Goal: Transaction & Acquisition: Purchase product/service

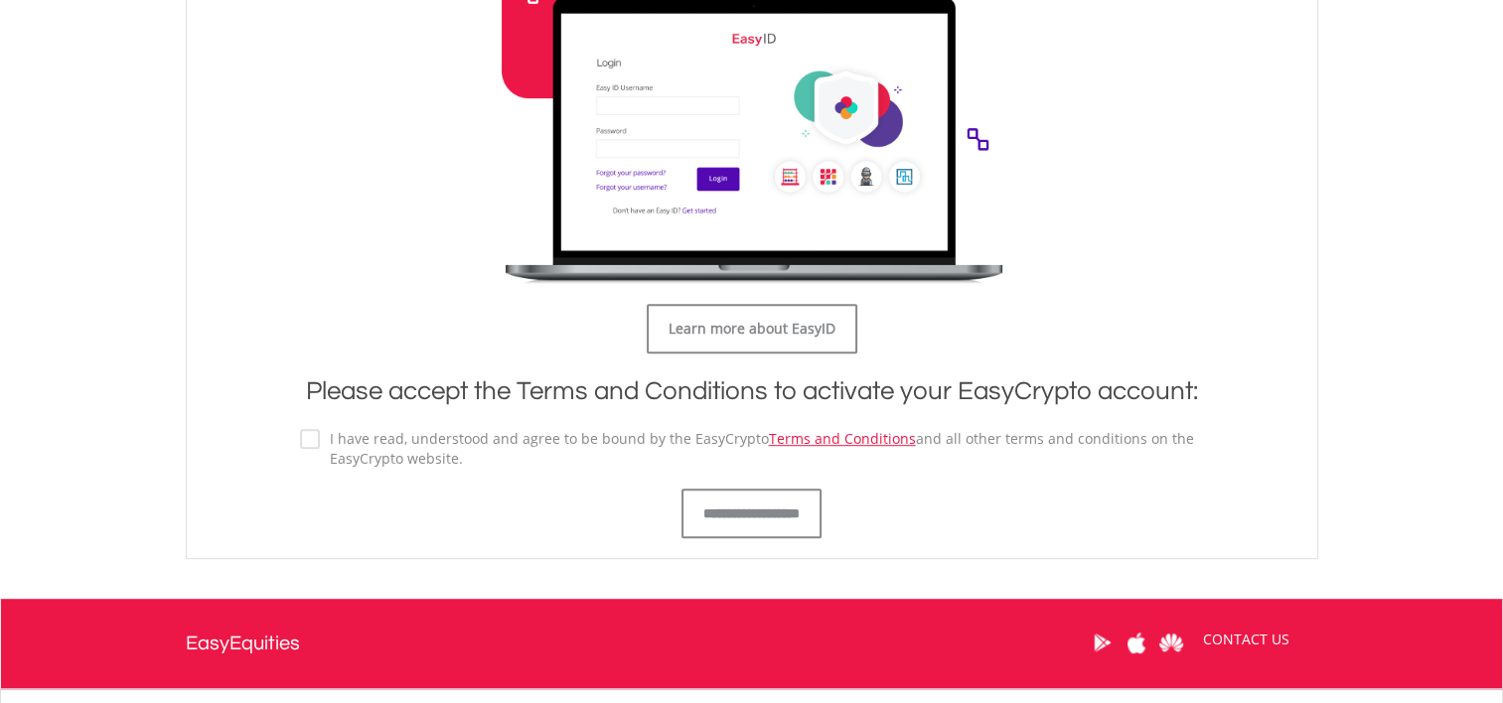
scroll to position [1029, 0]
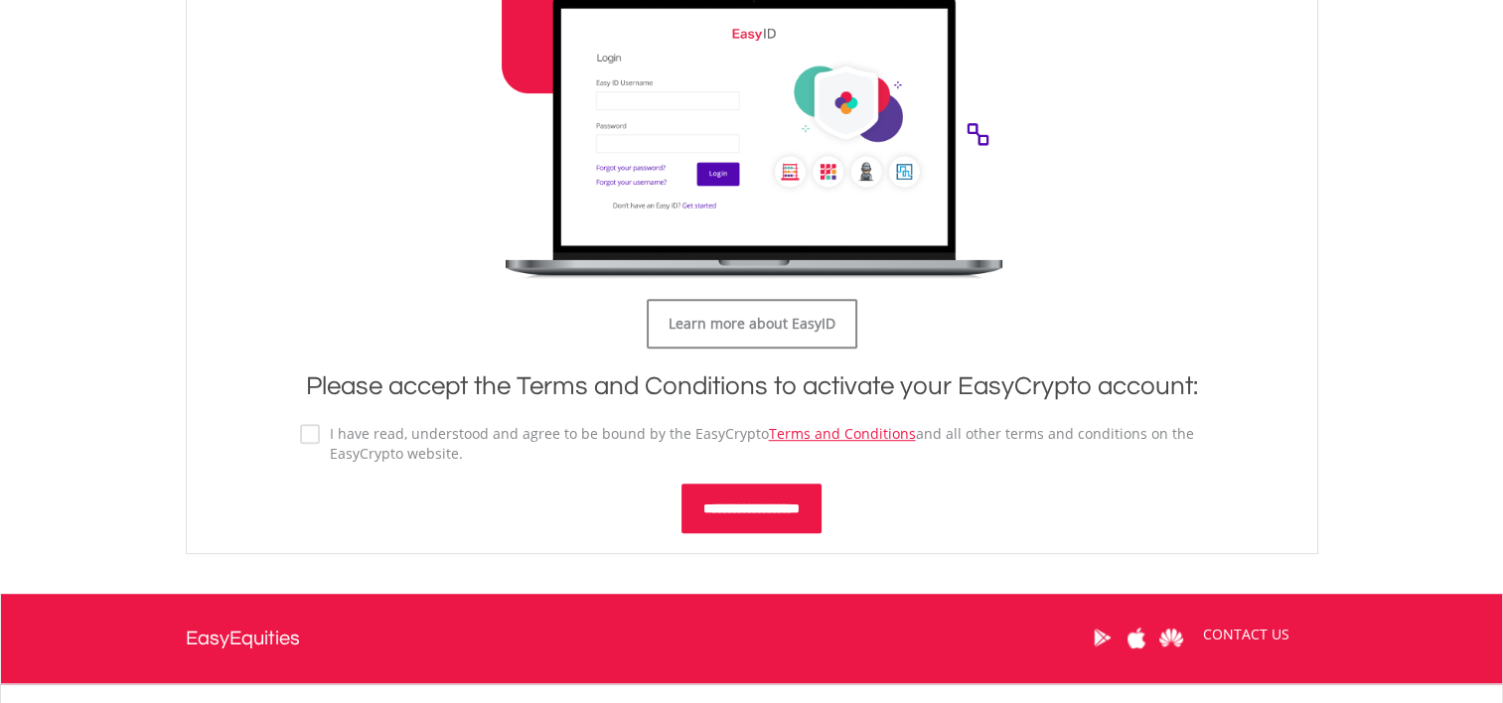
click at [726, 485] on input "**********" at bounding box center [752, 509] width 140 height 50
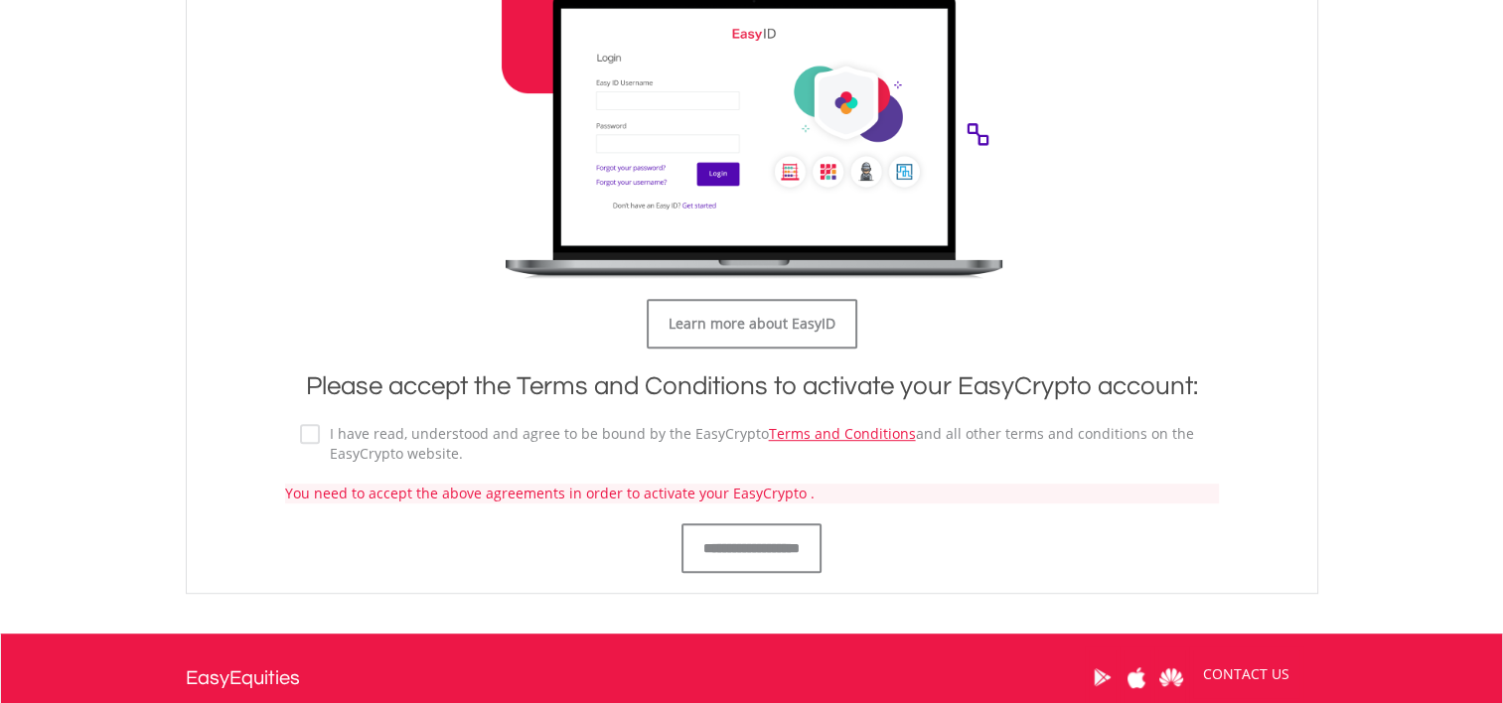
click at [320, 433] on label "I have read, understood and agree to be bound by the EasyCrypto Terms and Condi…" at bounding box center [762, 444] width 884 height 40
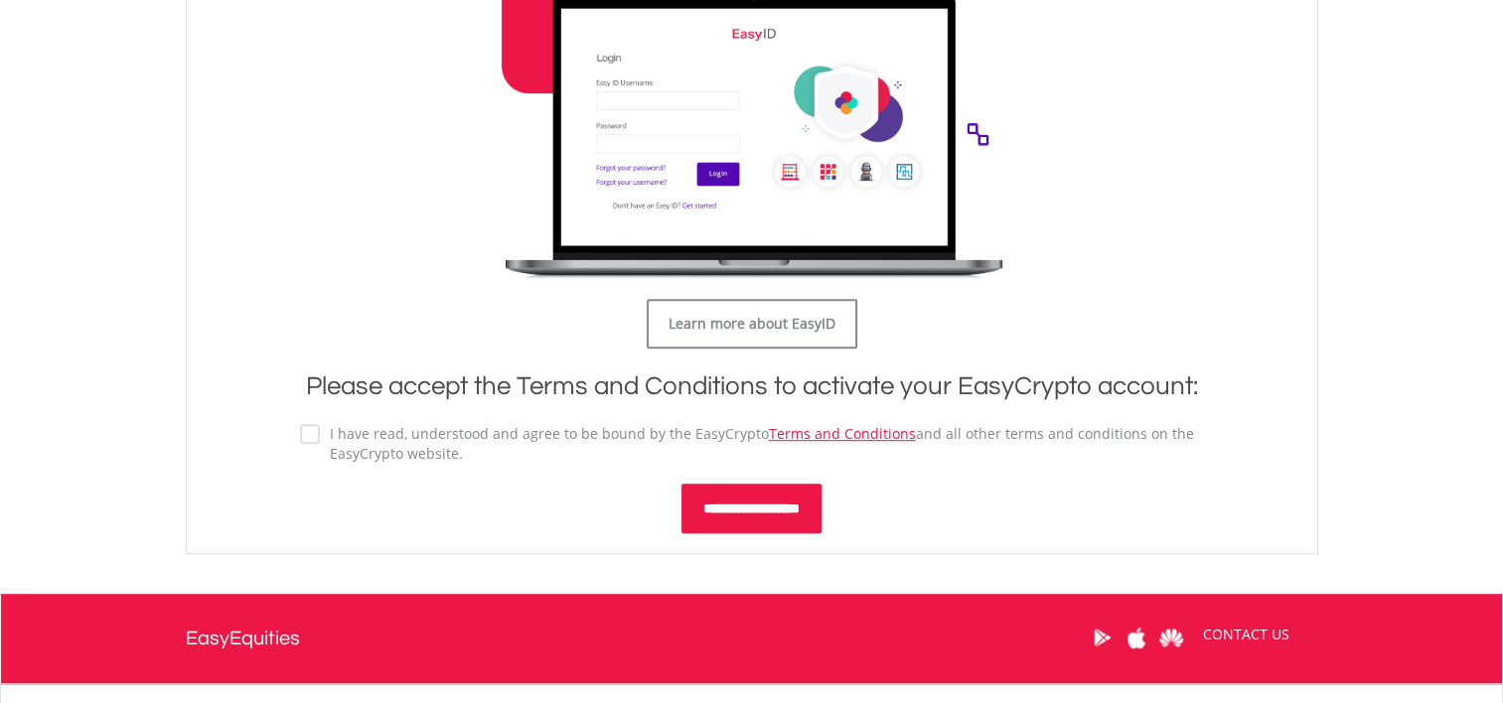
click at [751, 524] on input "**********" at bounding box center [752, 509] width 140 height 50
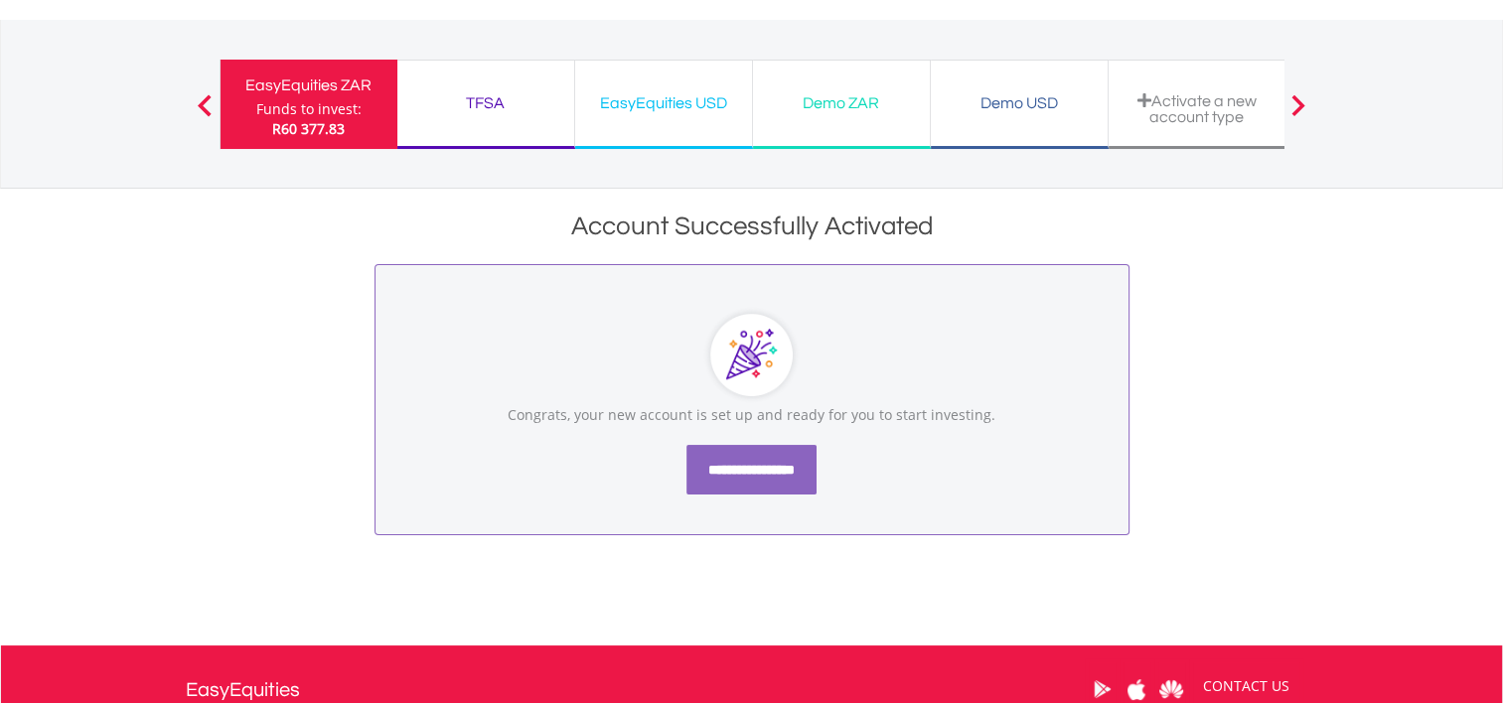
scroll to position [58, 0]
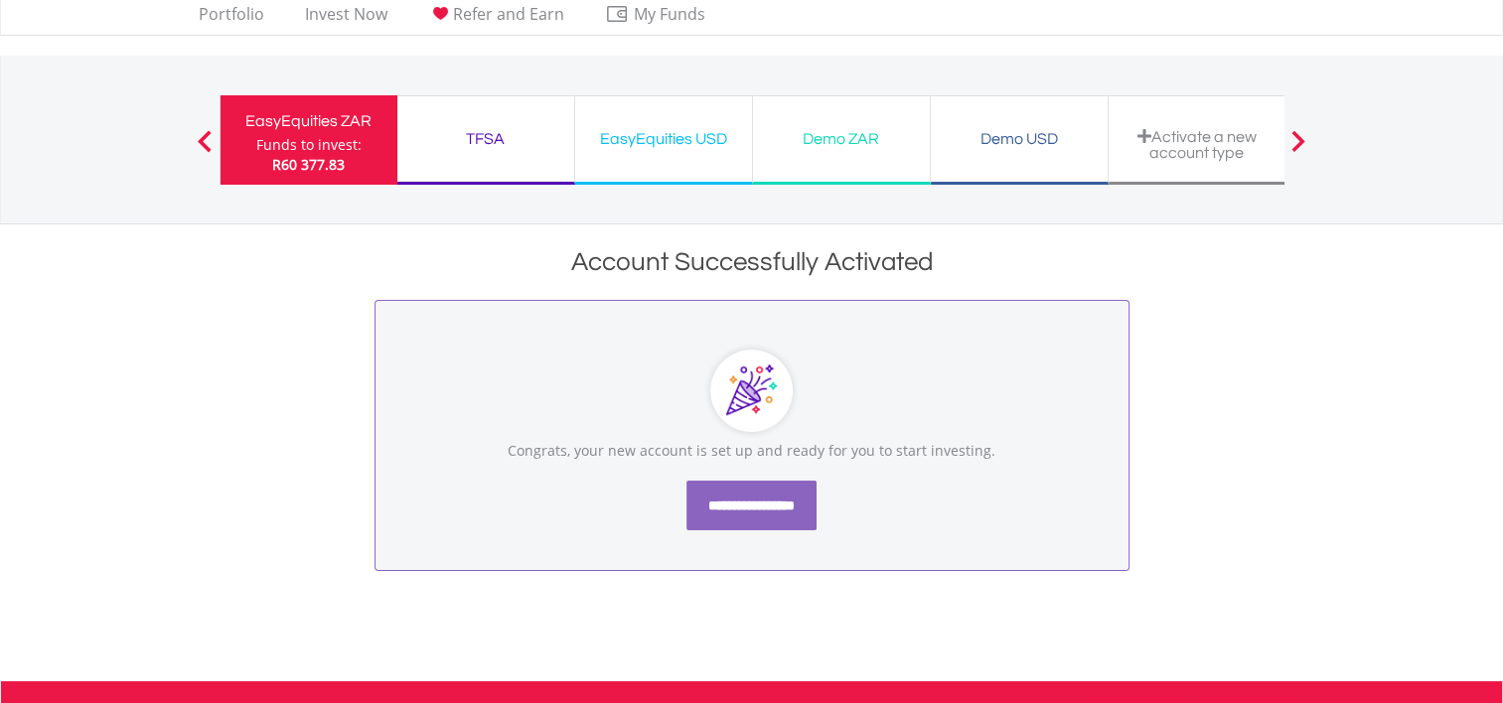
click at [490, 109] on div "TFSA Funds to invest: R60 377.83" at bounding box center [486, 139] width 178 height 89
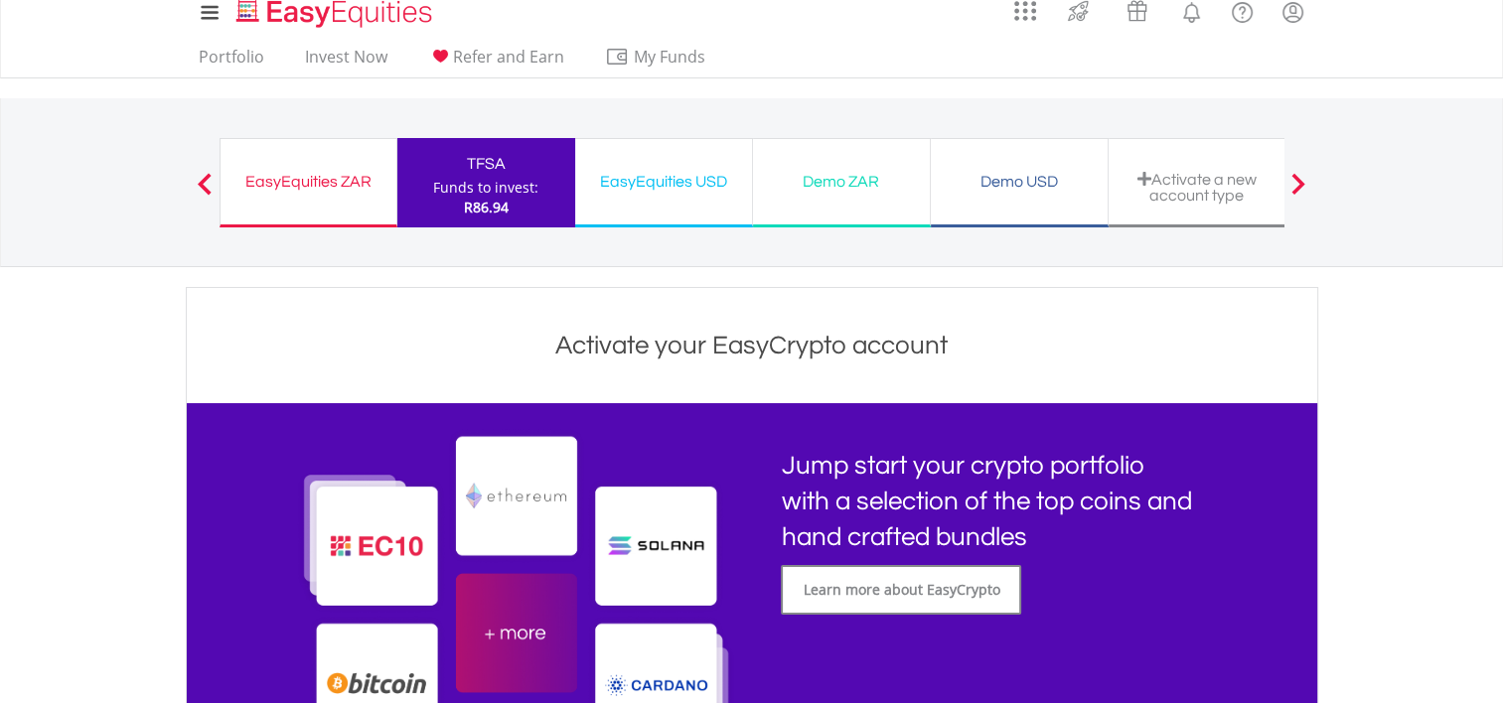
scroll to position [13, 0]
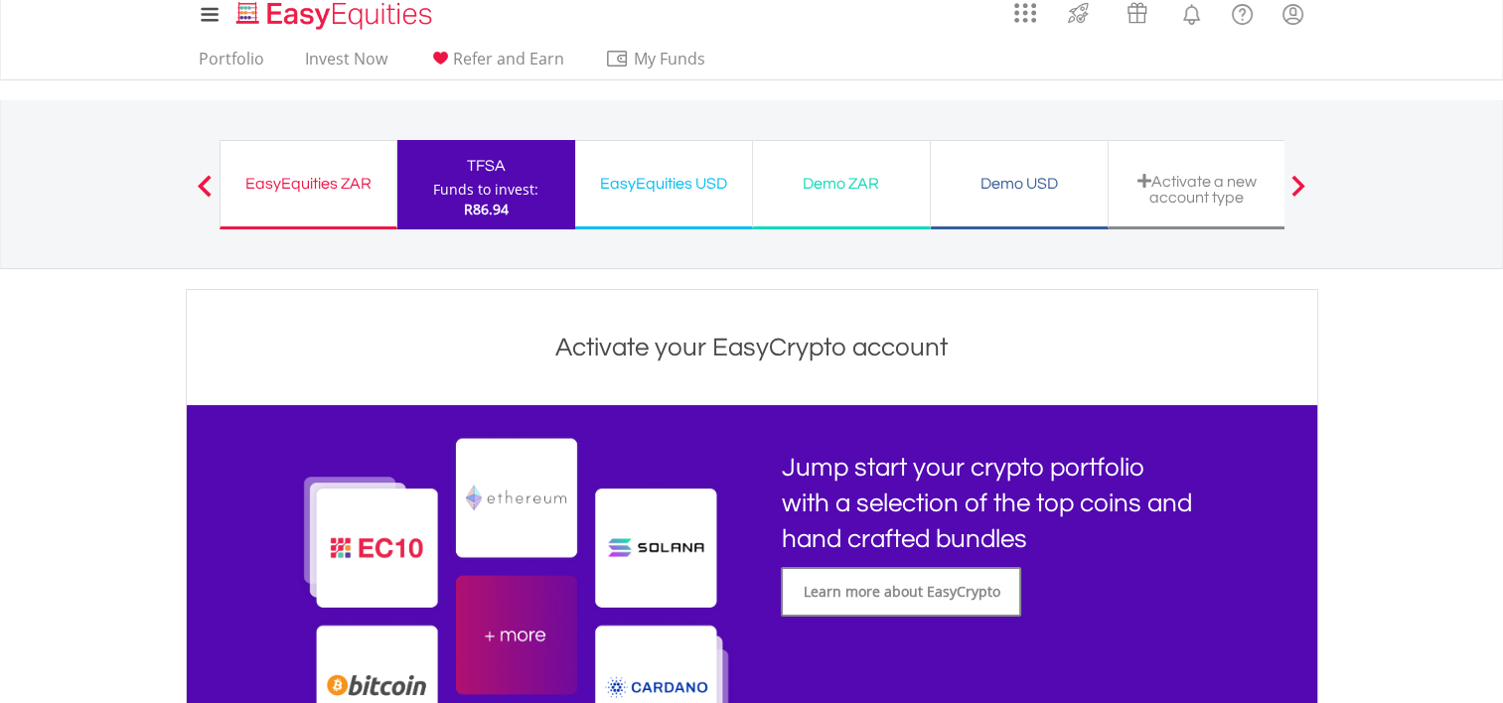
click at [465, 182] on div "Funds to invest:" at bounding box center [485, 190] width 105 height 20
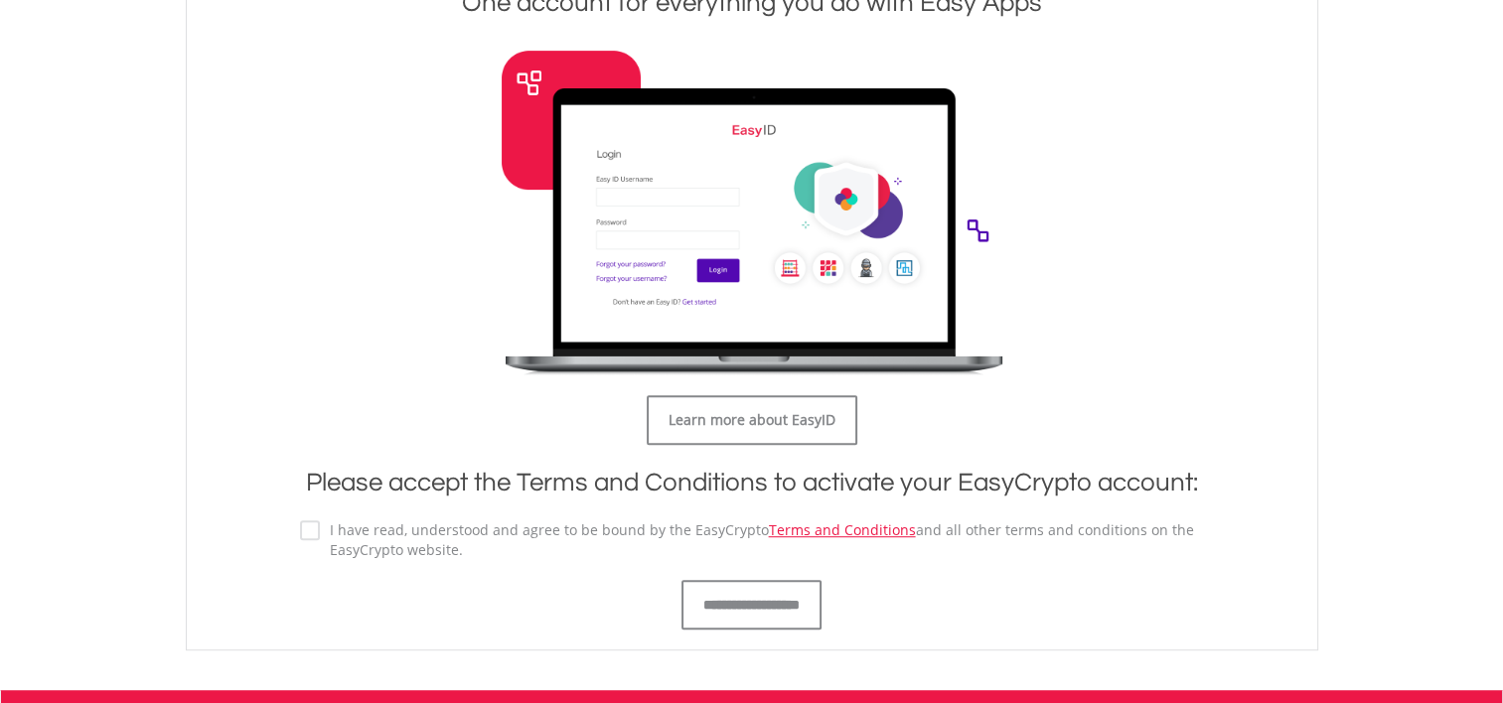
scroll to position [932, 0]
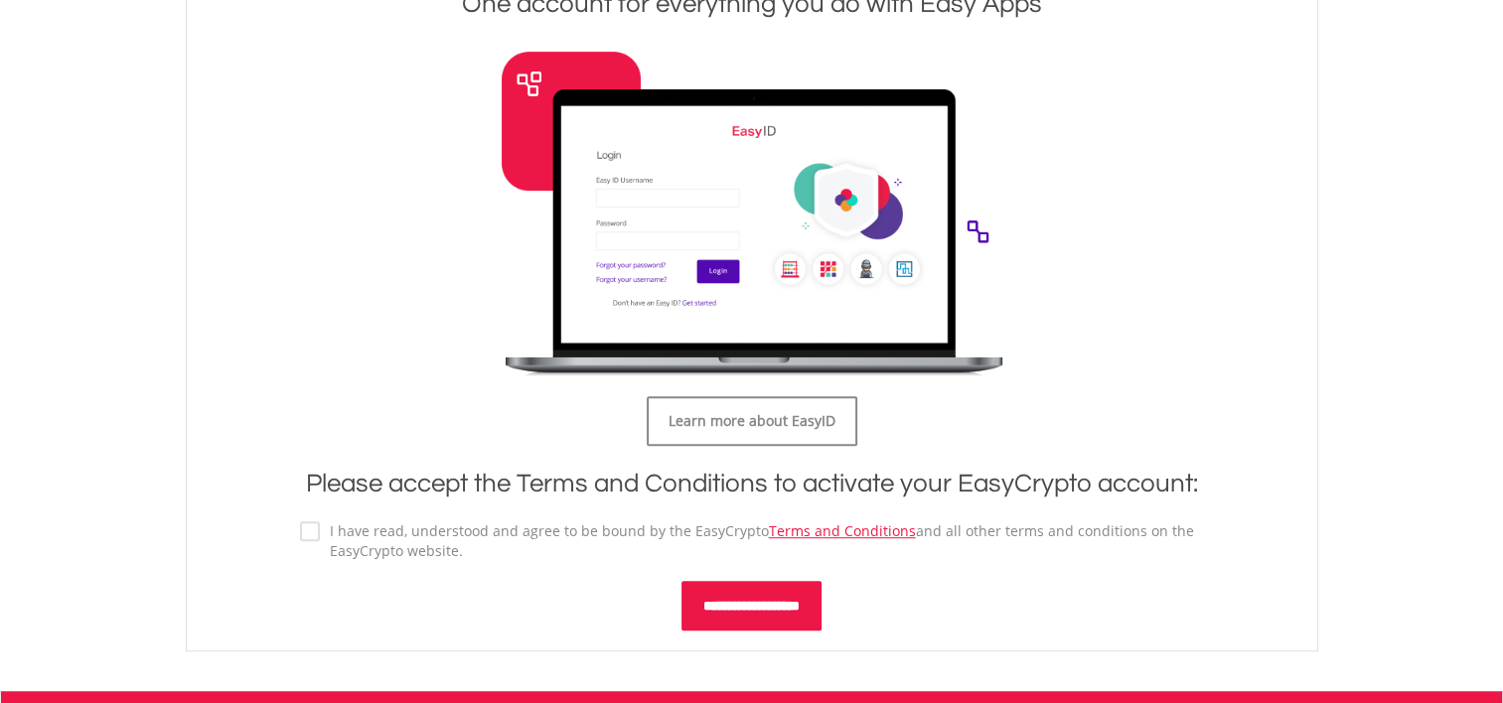
click at [714, 594] on input "**********" at bounding box center [752, 606] width 140 height 50
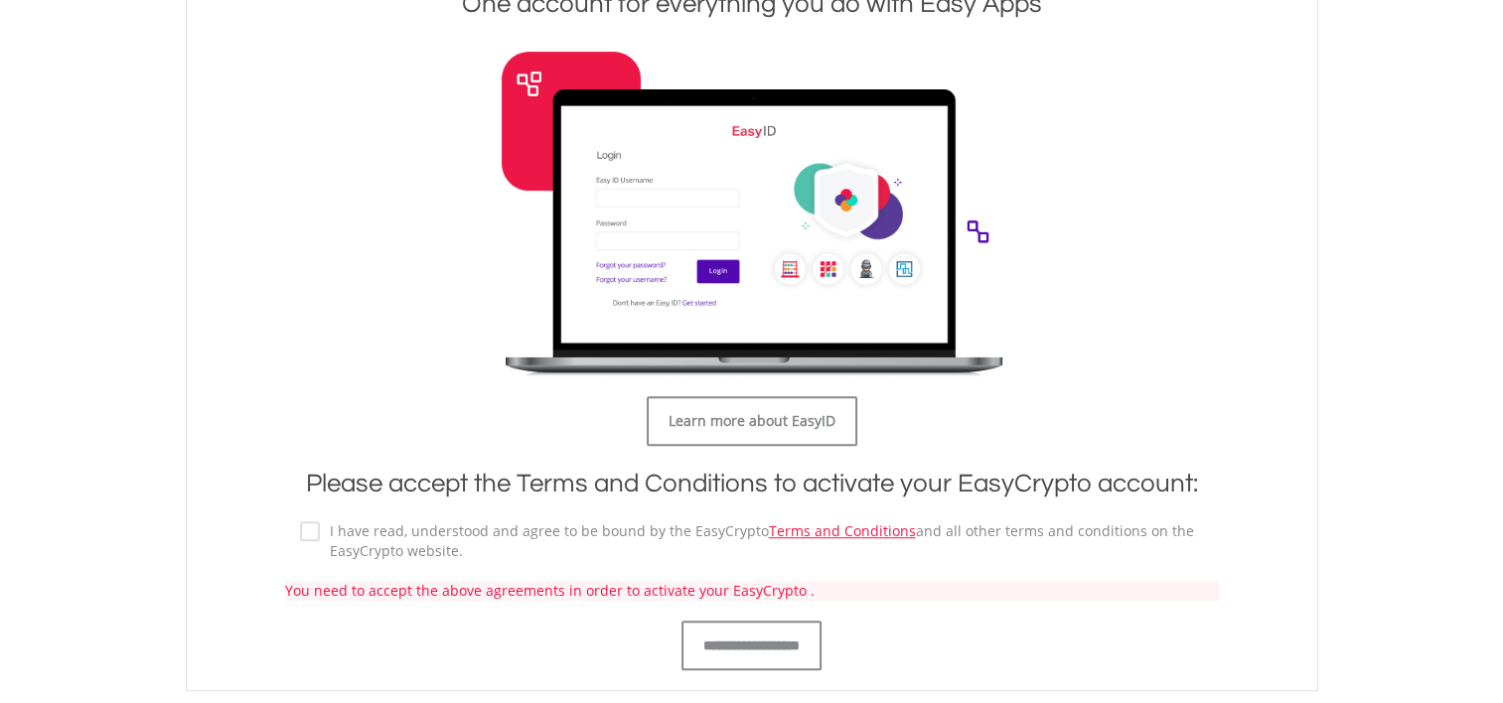
click at [349, 541] on label "I have read, understood and agree to be bound by the EasyCrypto Terms and Condi…" at bounding box center [762, 542] width 884 height 40
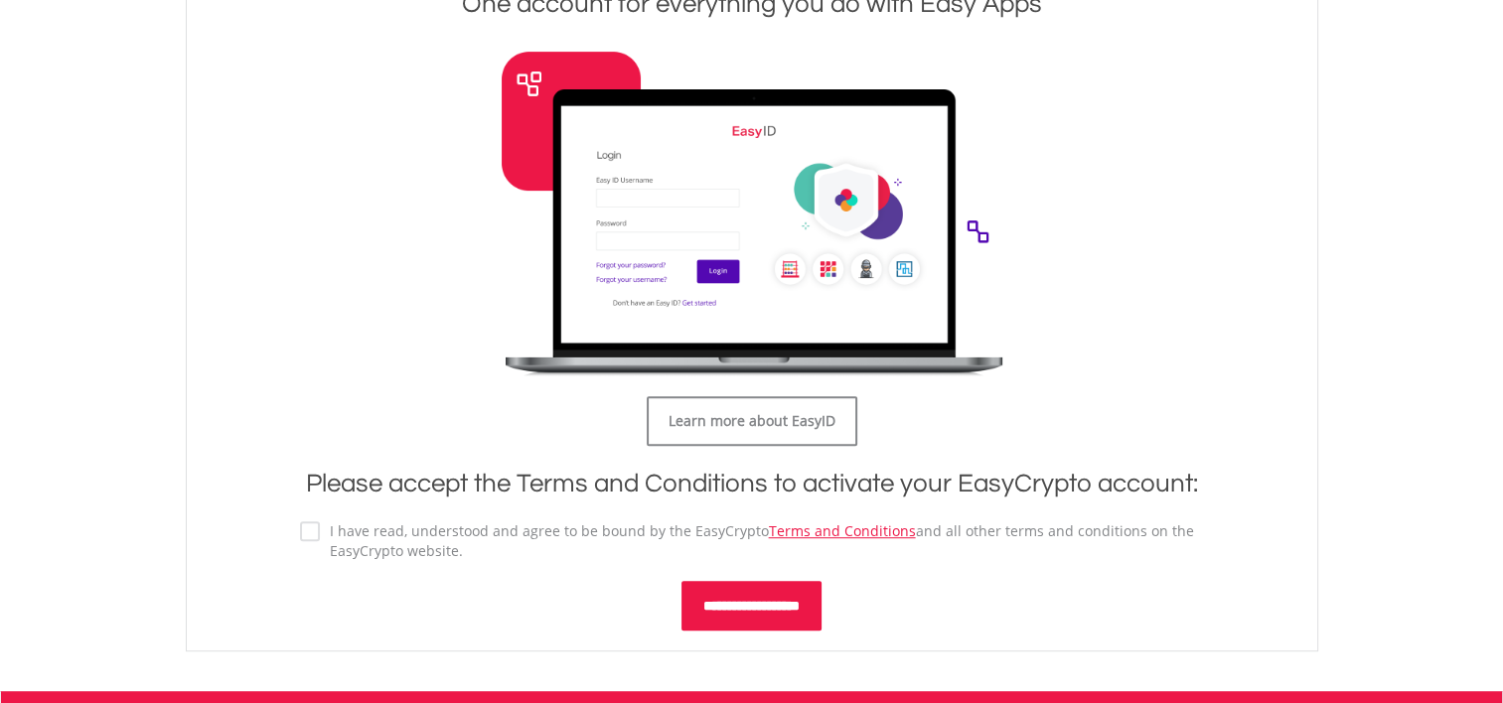
click at [755, 612] on input "**********" at bounding box center [752, 606] width 140 height 50
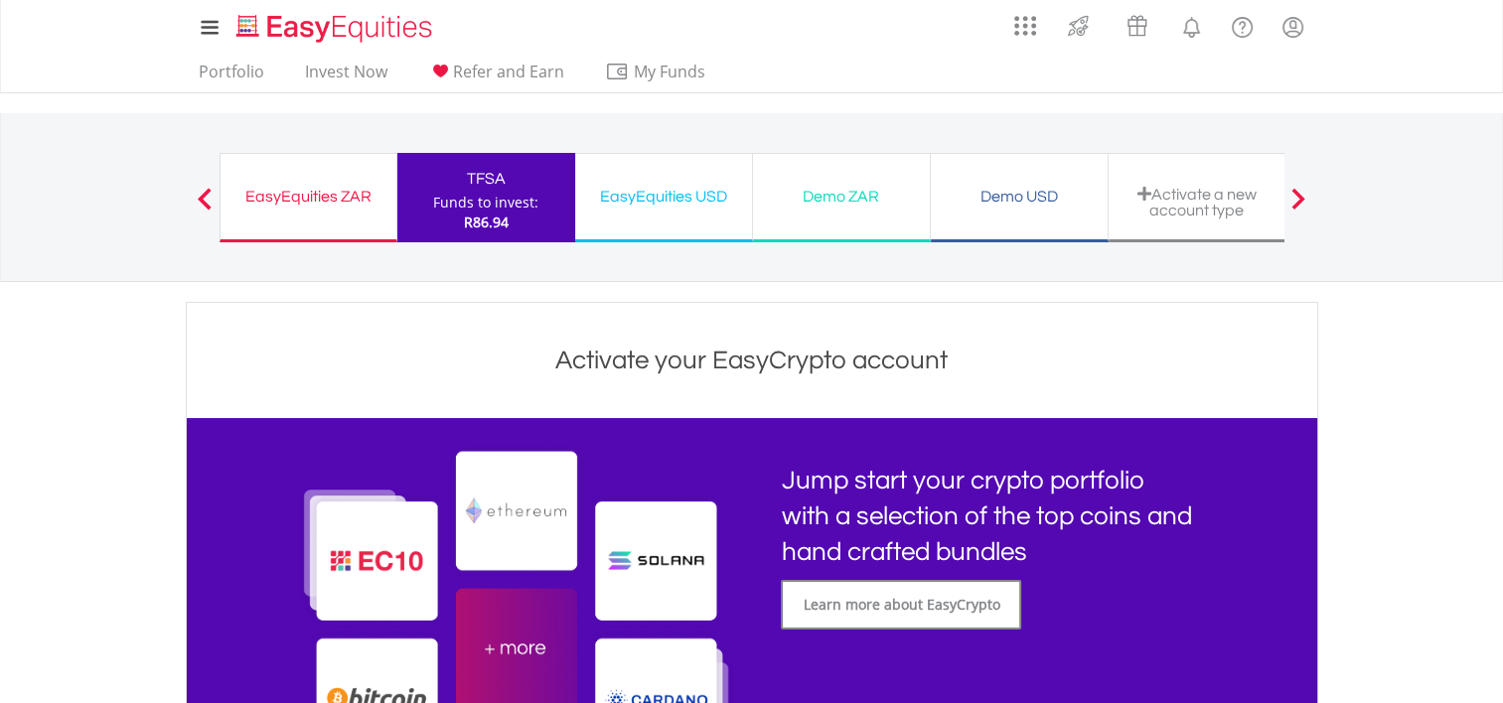
click at [358, 153] on div "EasyEquities ZAR Funds to invest: R86.94" at bounding box center [309, 197] width 178 height 89
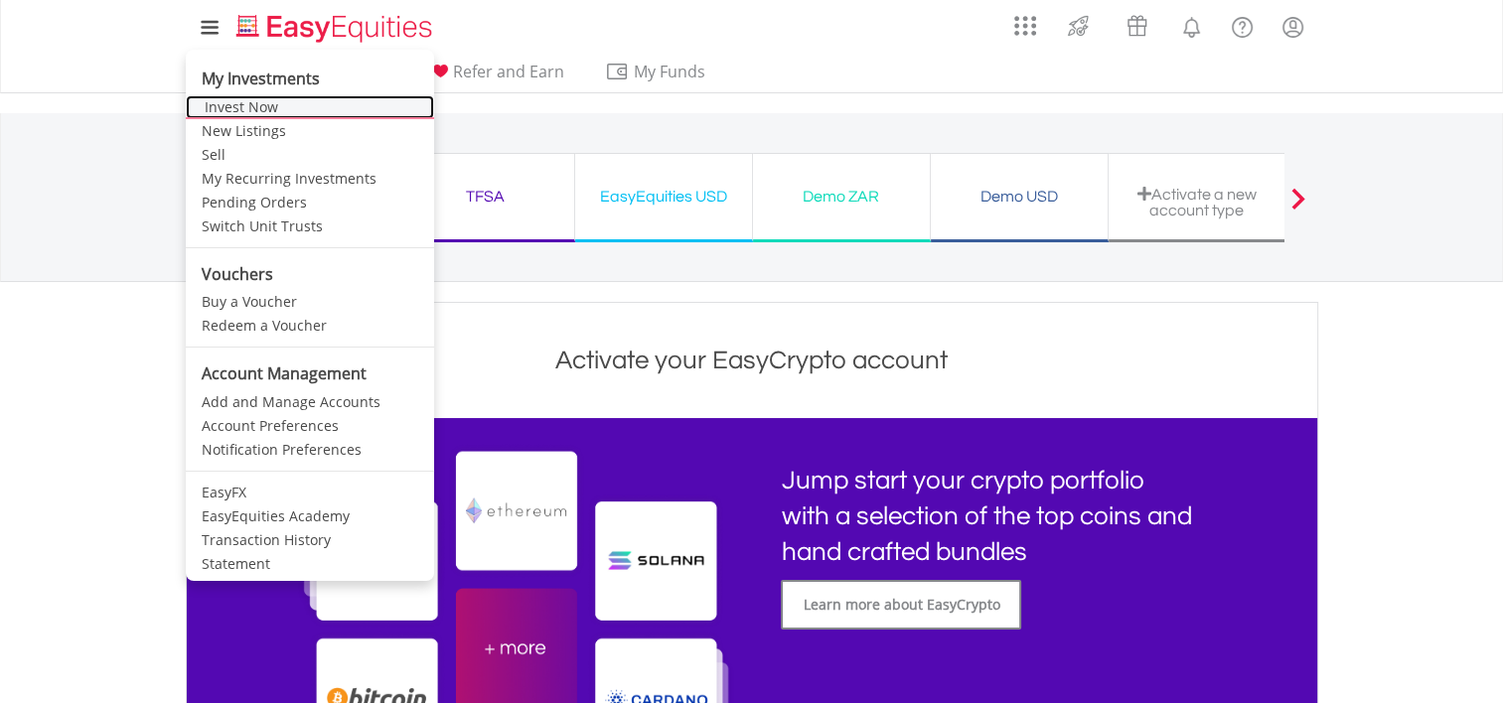
click at [234, 106] on link "Invest Now" at bounding box center [310, 107] width 248 height 24
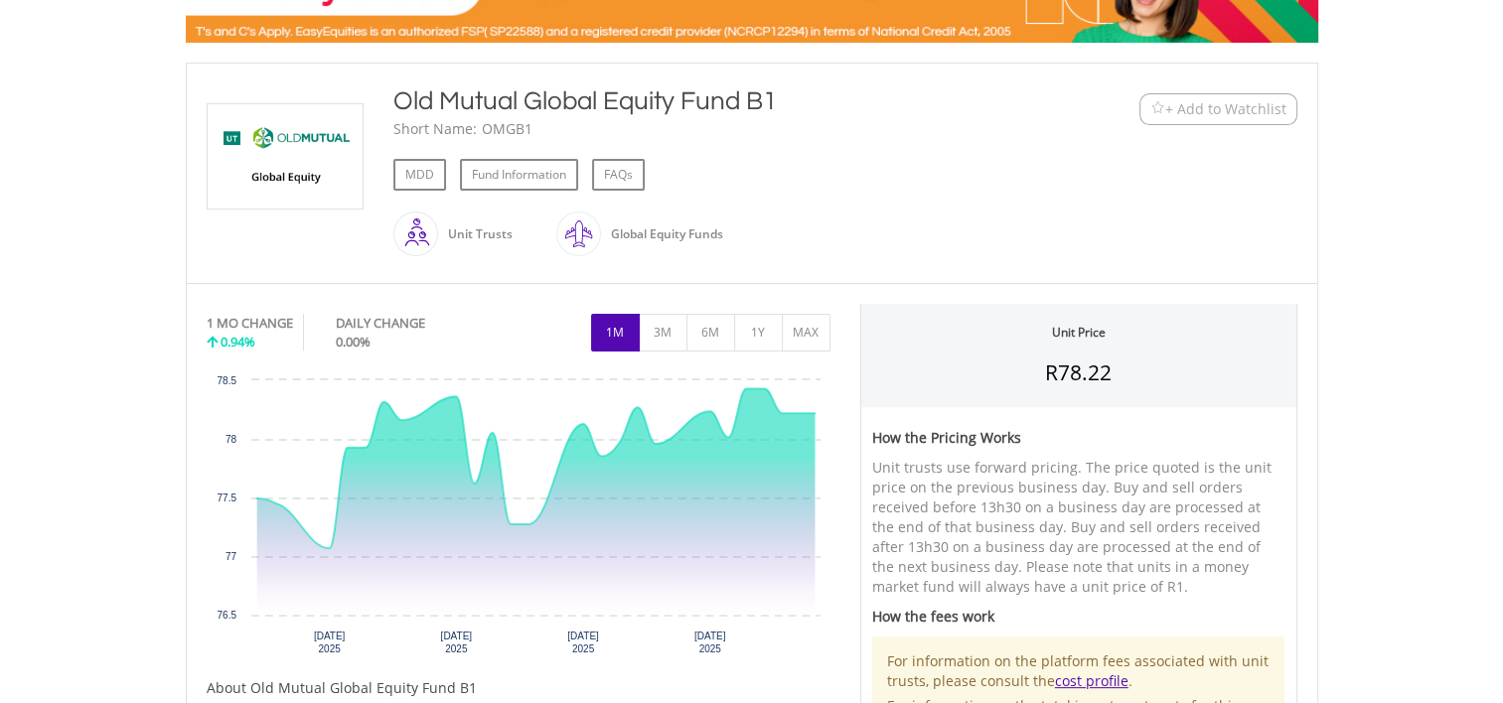
scroll to position [370, 0]
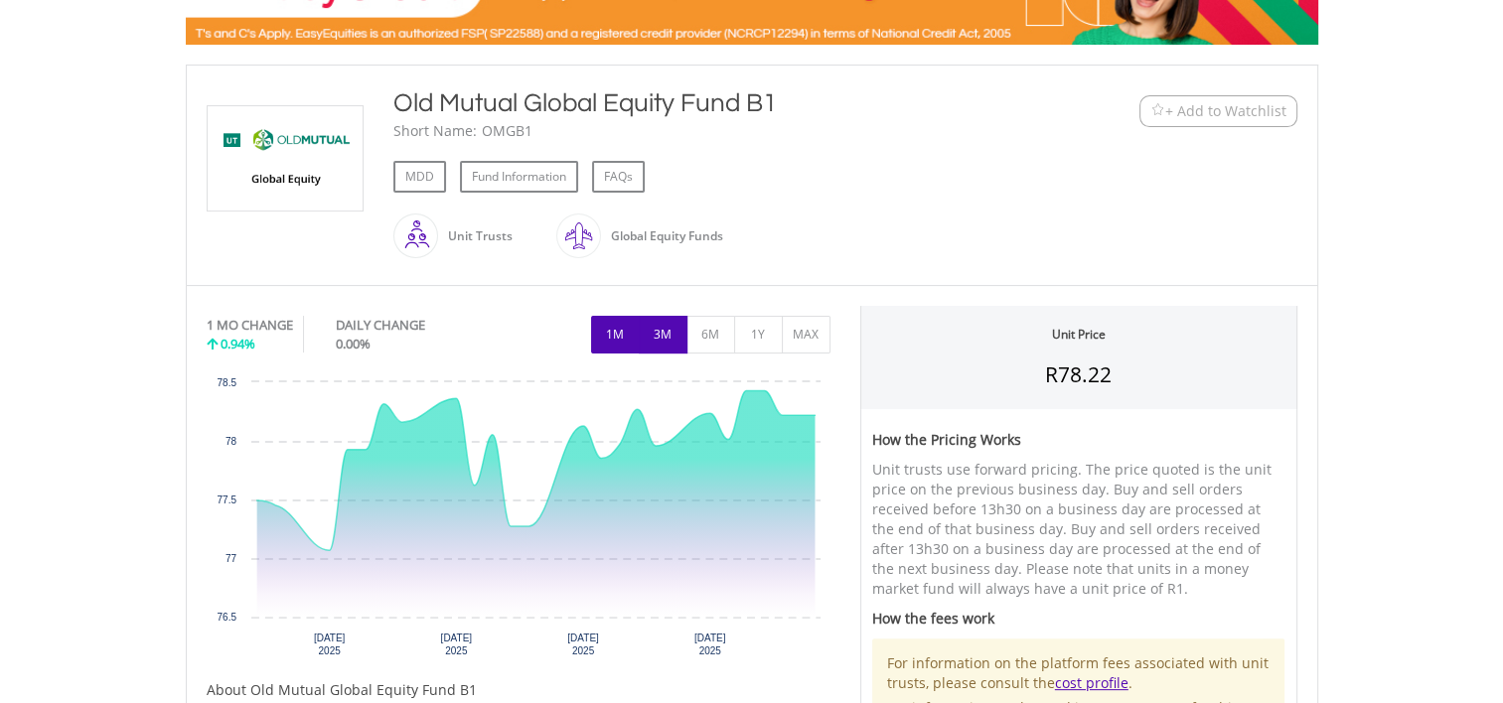
click at [668, 346] on button "3M" at bounding box center [663, 335] width 49 height 38
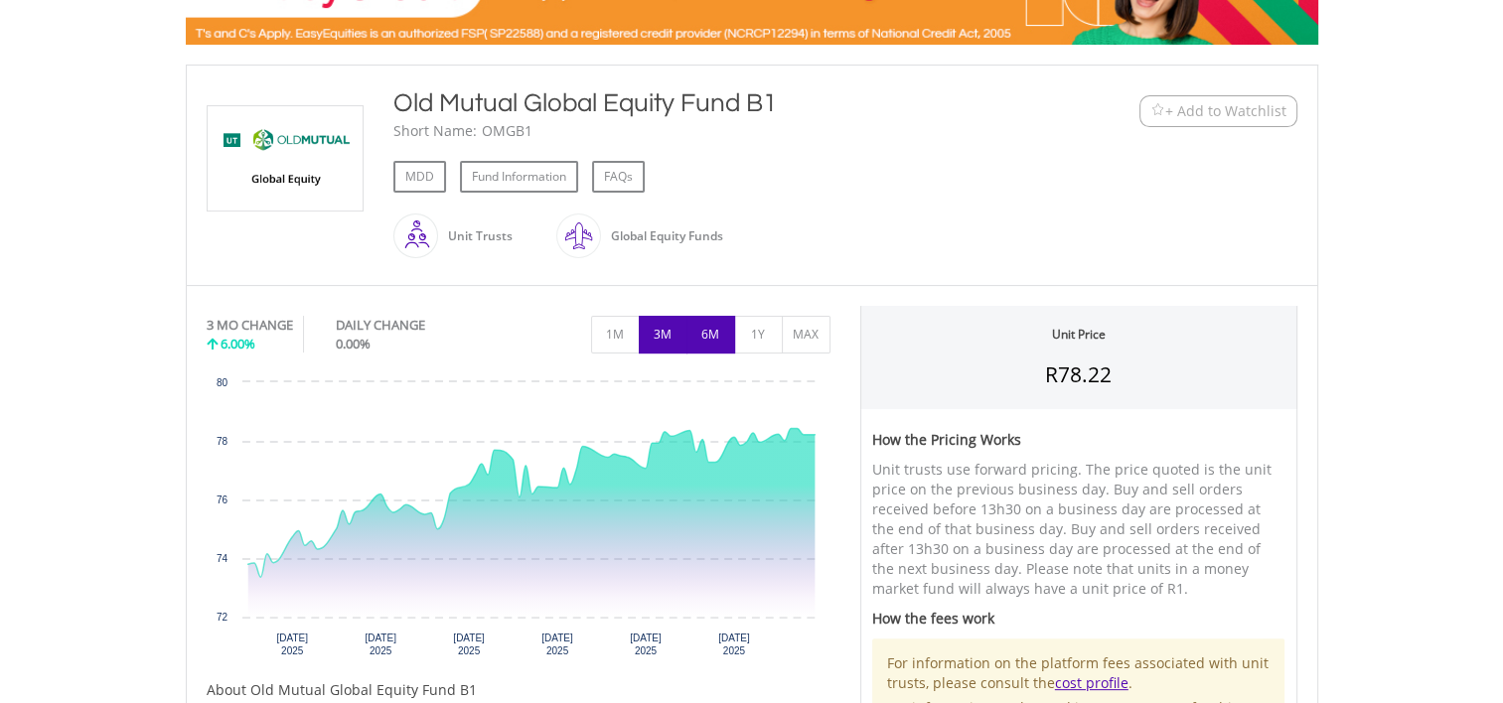
click at [706, 337] on button "6M" at bounding box center [711, 335] width 49 height 38
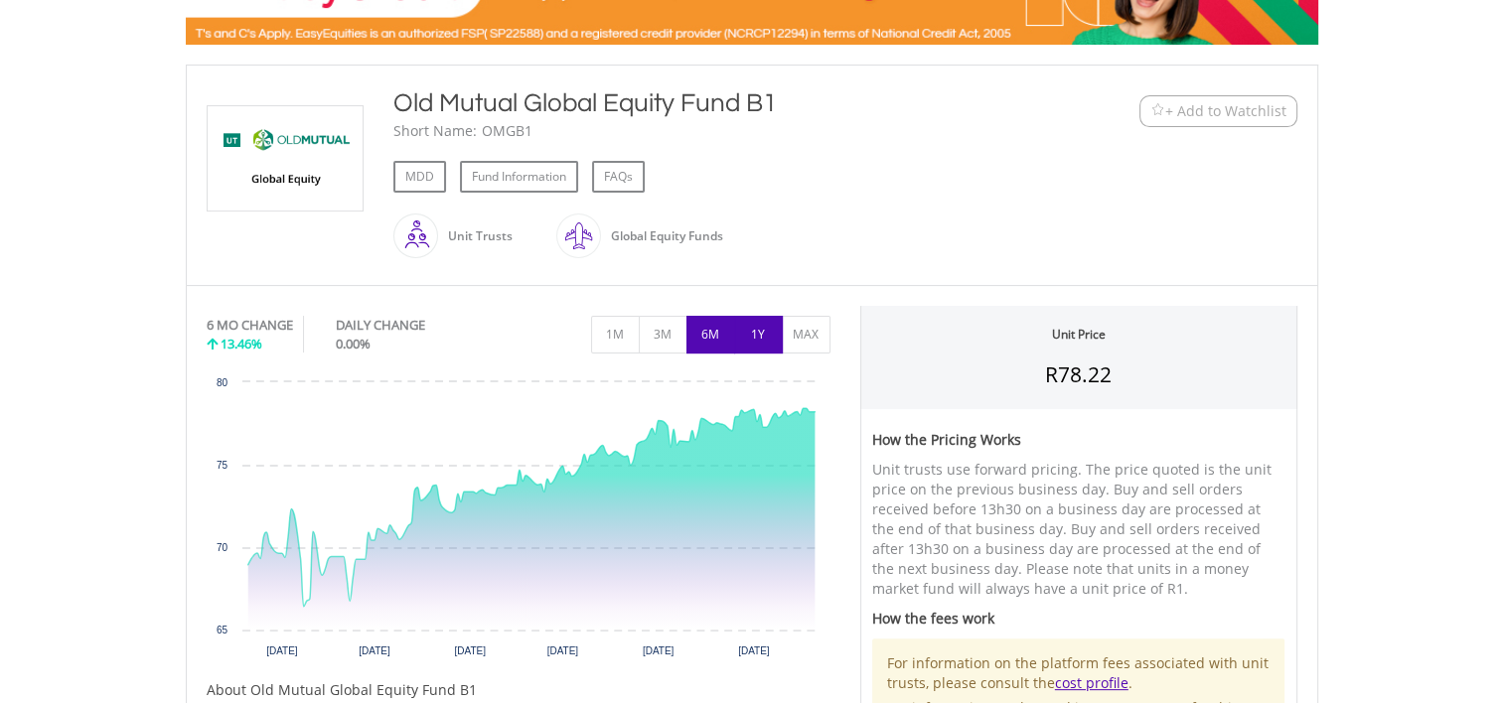
click at [745, 336] on button "1Y" at bounding box center [758, 335] width 49 height 38
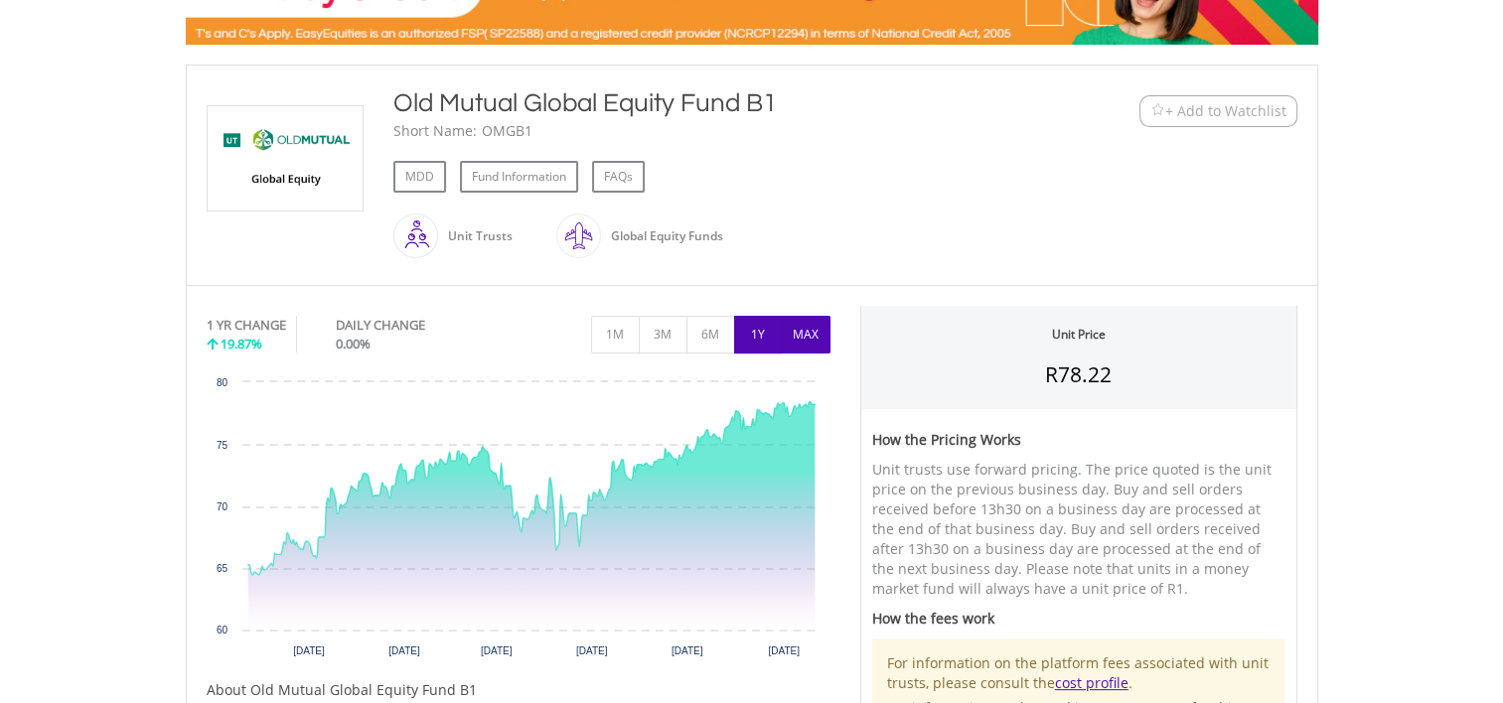
click at [792, 333] on button "MAX" at bounding box center [806, 335] width 49 height 38
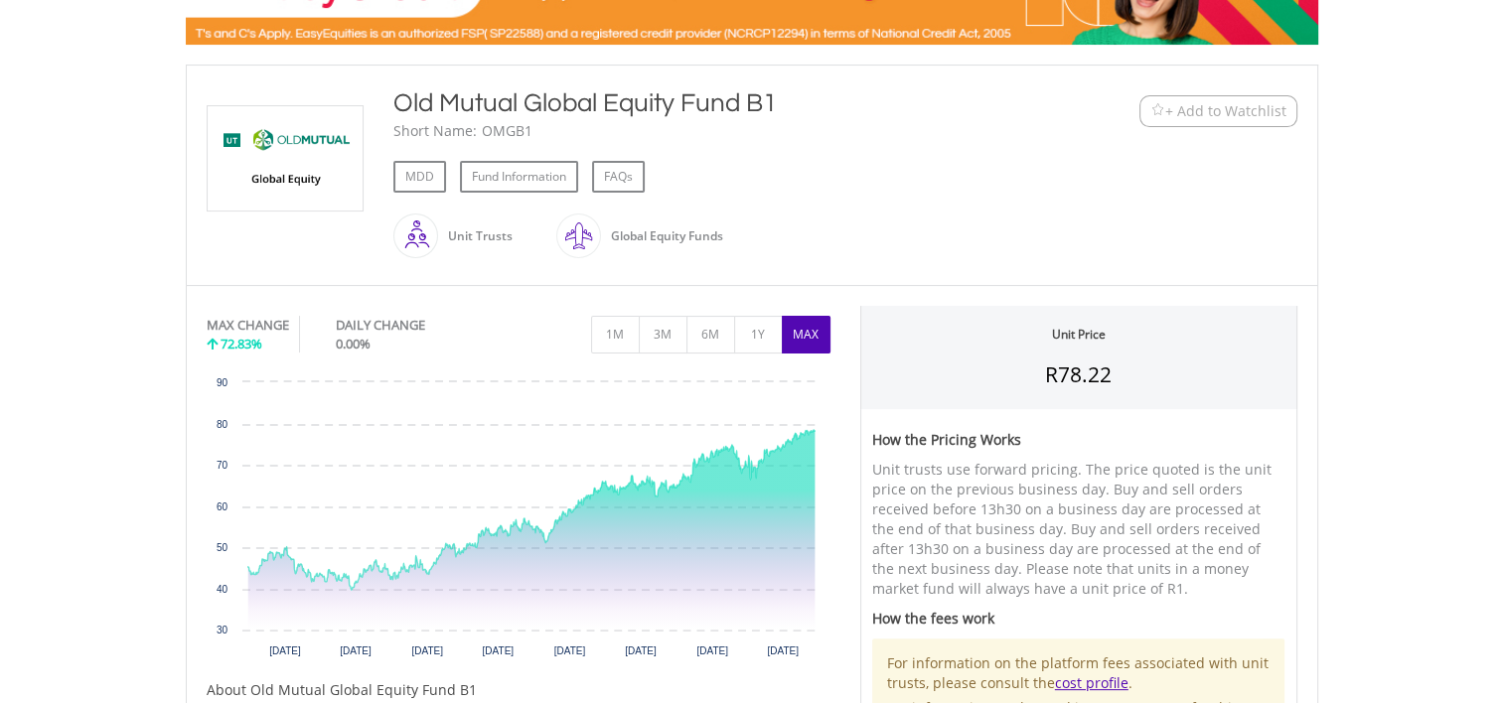
scroll to position [0, 0]
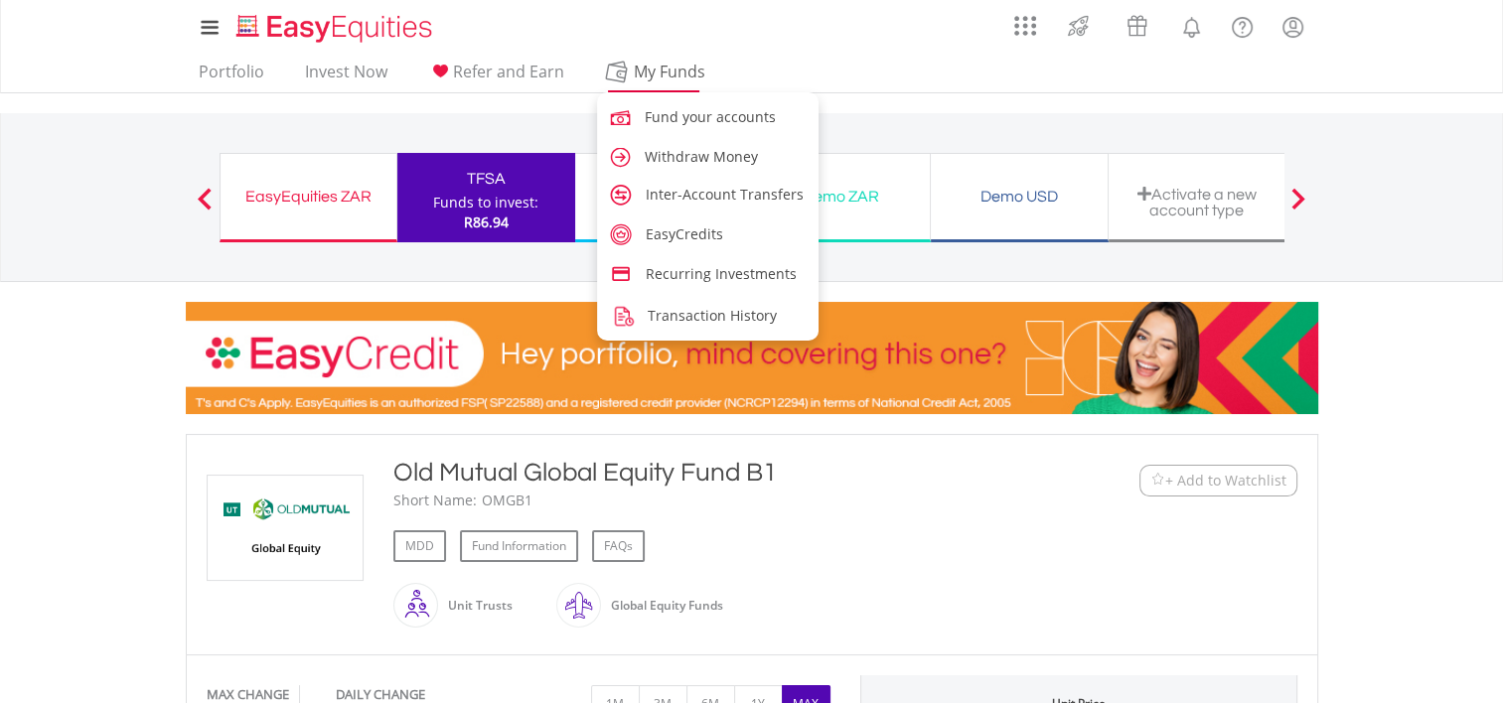
click at [617, 67] on span "My Funds" at bounding box center [670, 72] width 130 height 26
click at [658, 200] on span "Inter-Account Transfers" at bounding box center [728, 194] width 158 height 19
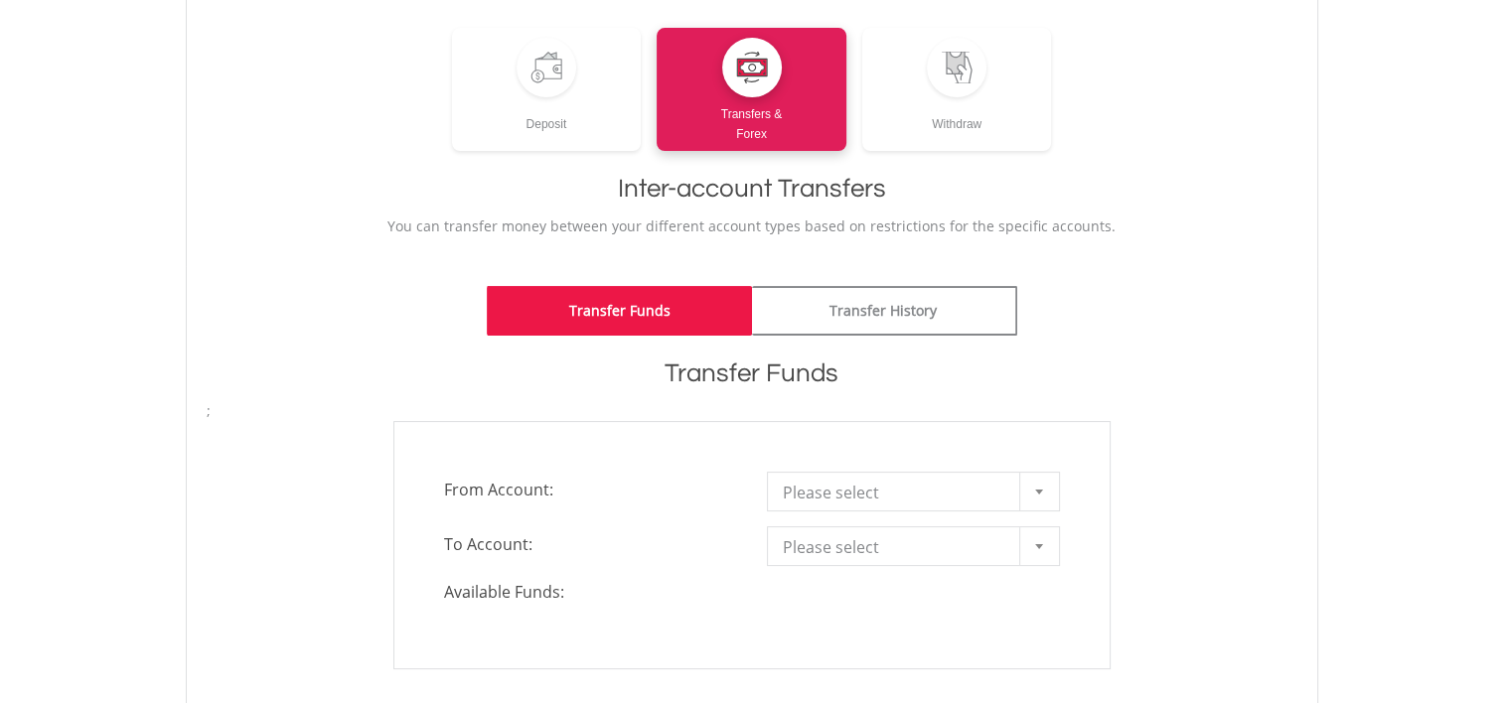
scroll to position [264, 0]
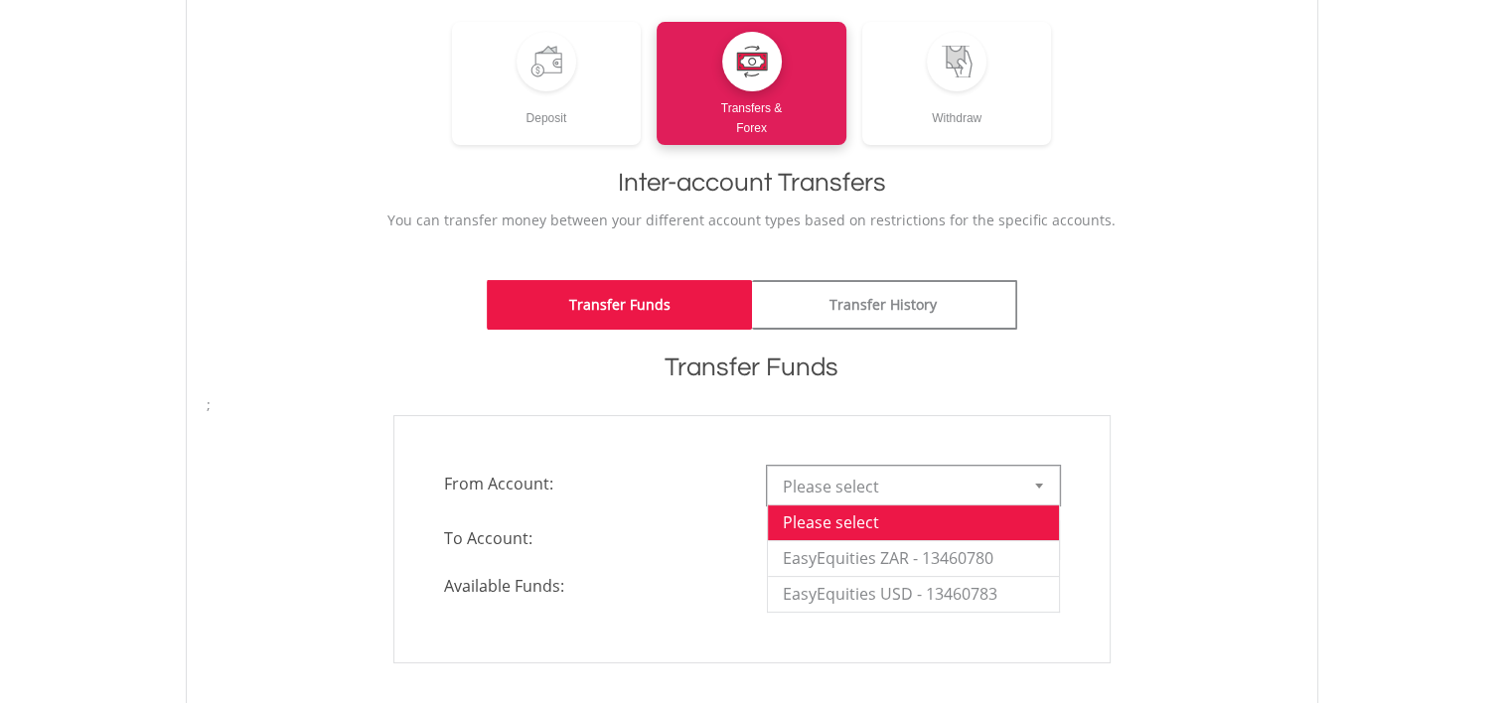
click at [850, 488] on span "Please select" at bounding box center [898, 487] width 231 height 40
click at [872, 549] on li "EasyEquities ZAR - 13460780" at bounding box center [913, 558] width 291 height 36
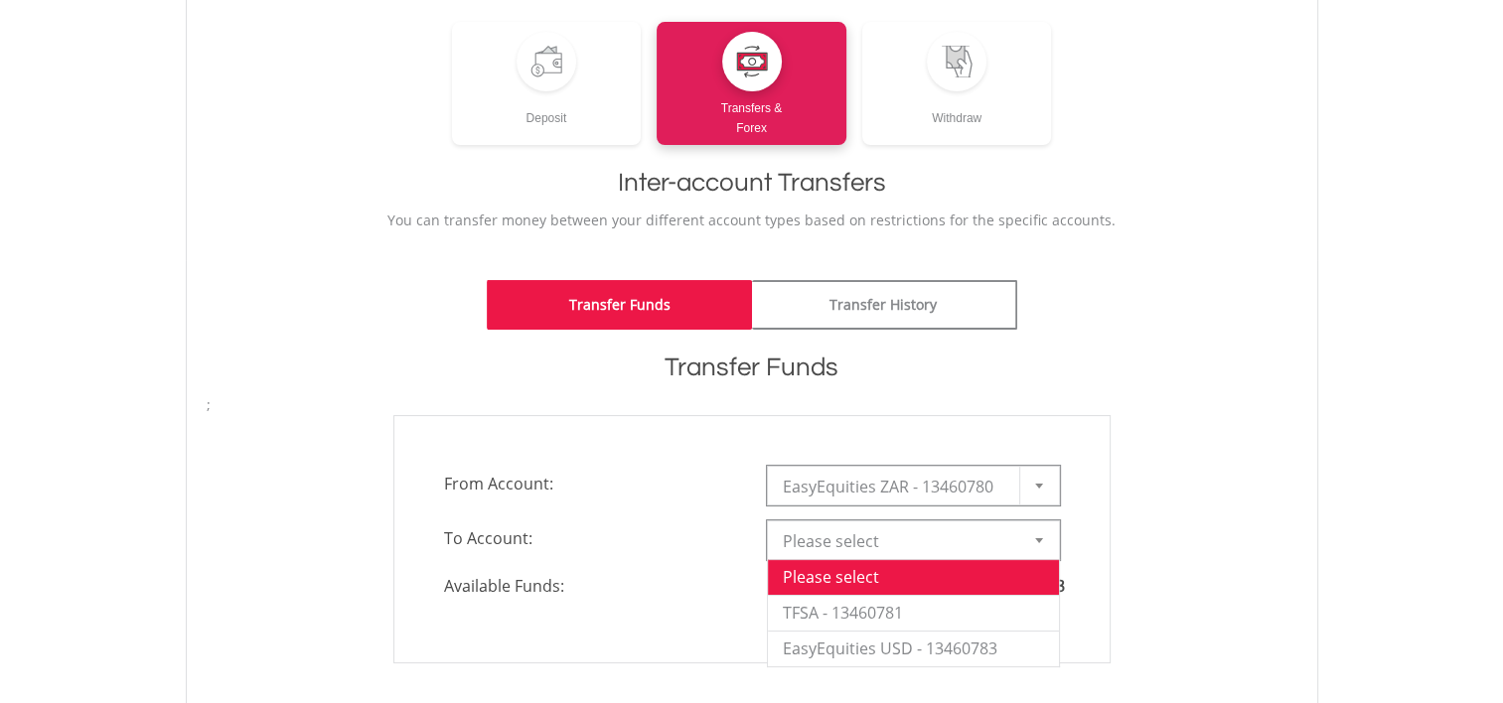
click at [872, 549] on span "Please select" at bounding box center [898, 542] width 231 height 40
click at [865, 607] on li "TFSA - 13460781" at bounding box center [913, 613] width 291 height 36
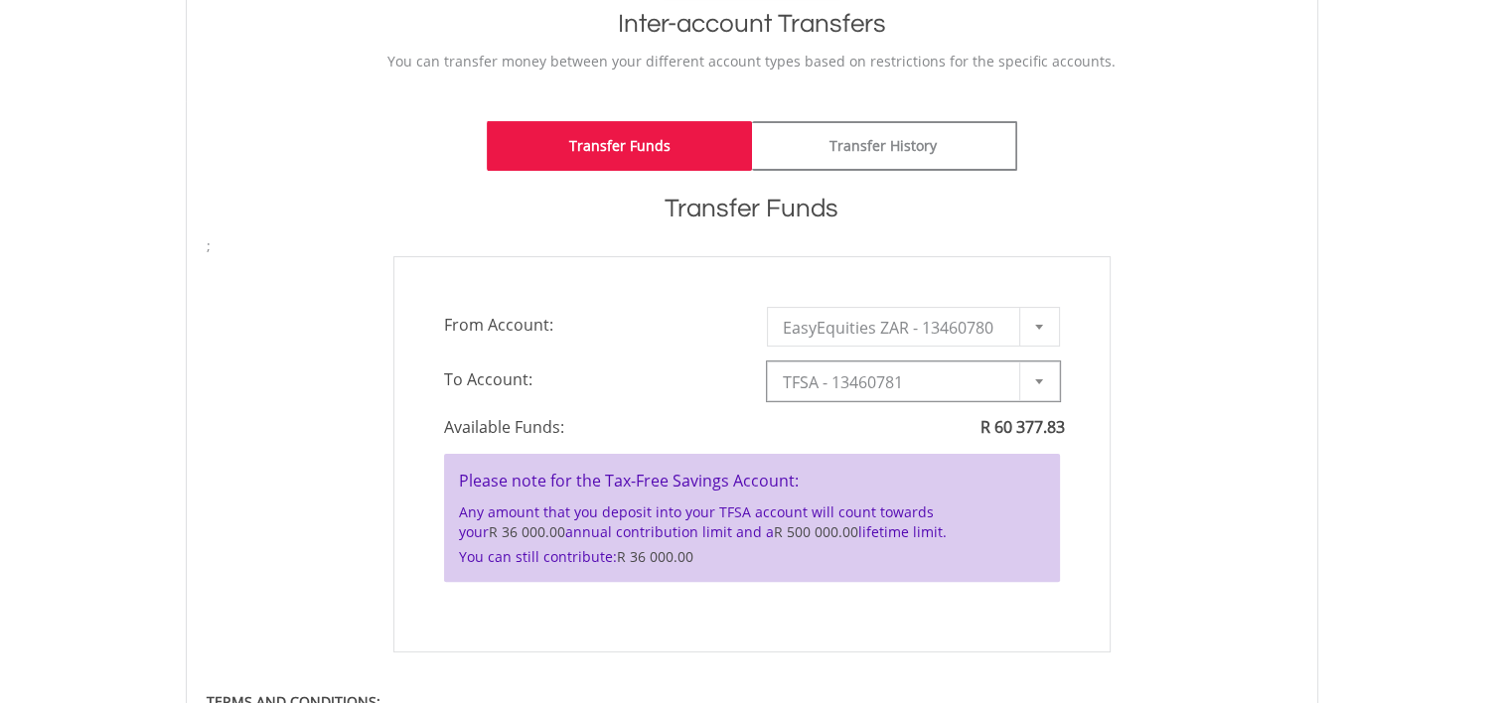
type input "*"
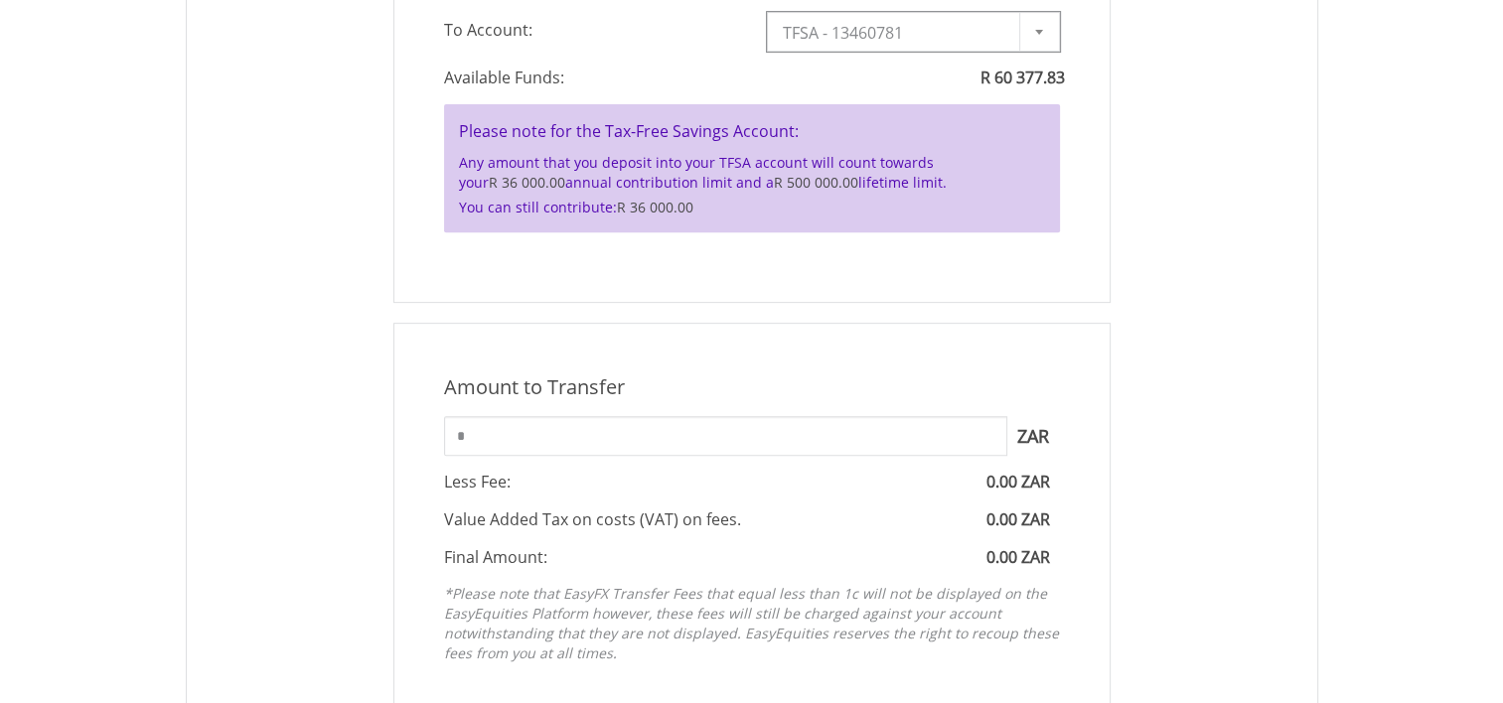
scroll to position [775, 0]
click at [800, 441] on input "*" at bounding box center [725, 434] width 563 height 40
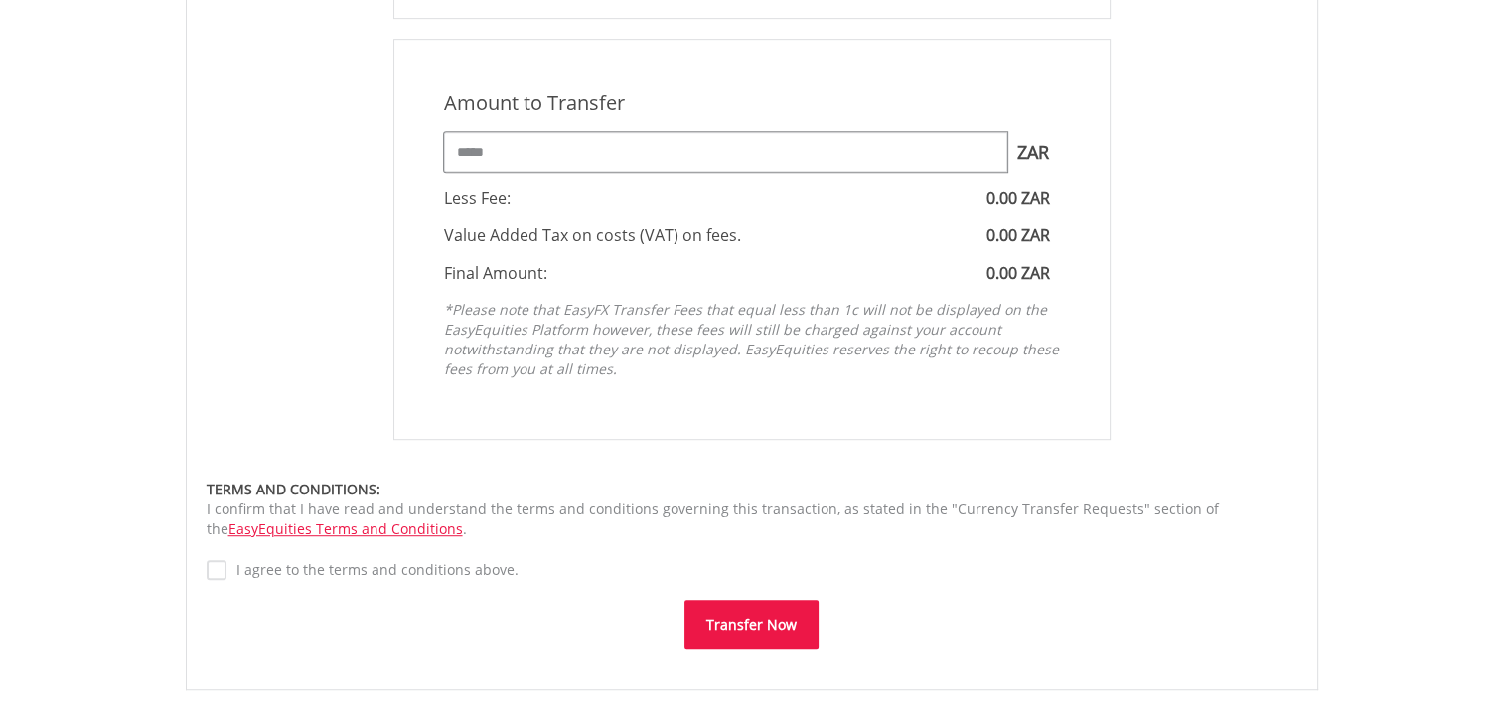
scroll to position [1063, 0]
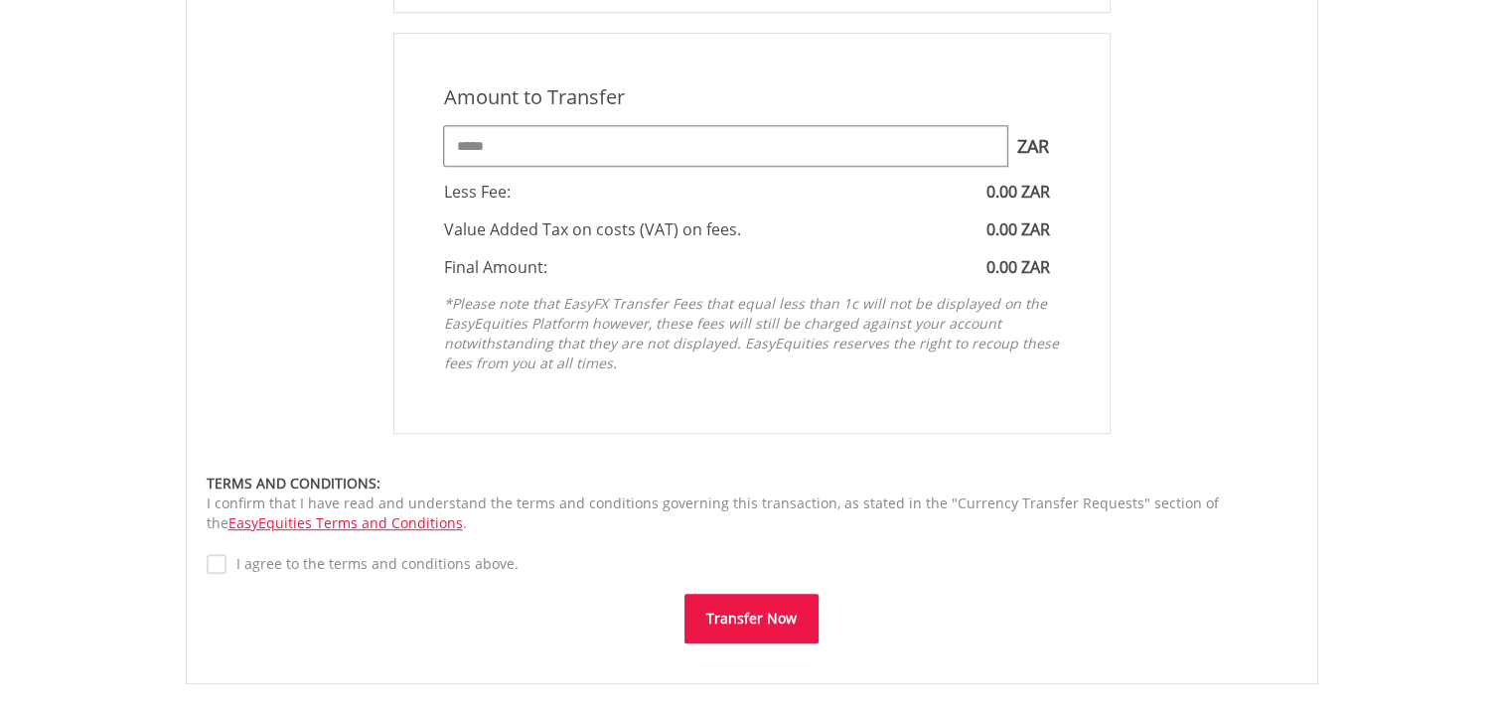
type input "*****"
click at [800, 441] on div "Amount to Transfer 1 ZAR = 1.0000 ZAR ***** ZAR You can transfer funds into you…" at bounding box center [752, 338] width 1091 height 611
click at [753, 636] on button "Transfer Now" at bounding box center [752, 619] width 134 height 50
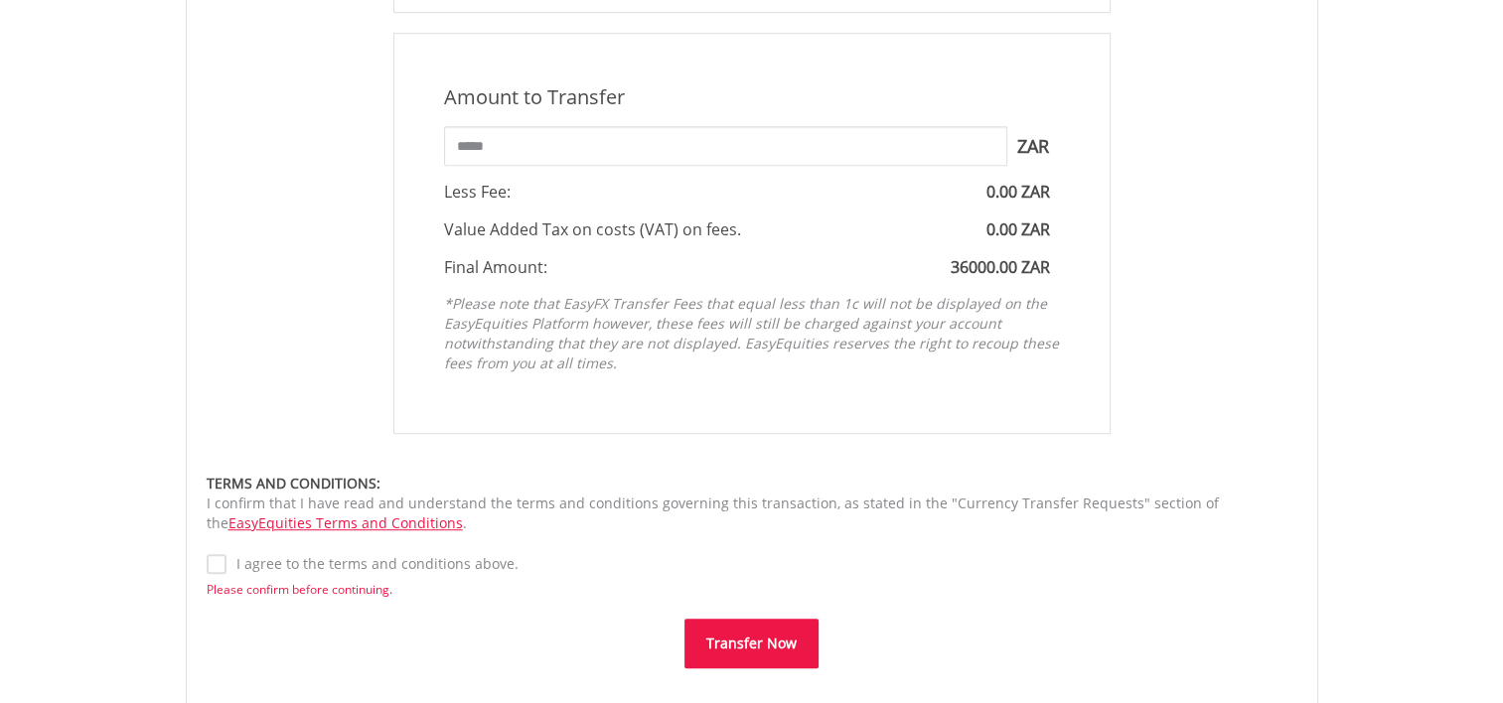
click at [739, 662] on button "Transfer Now" at bounding box center [752, 644] width 134 height 50
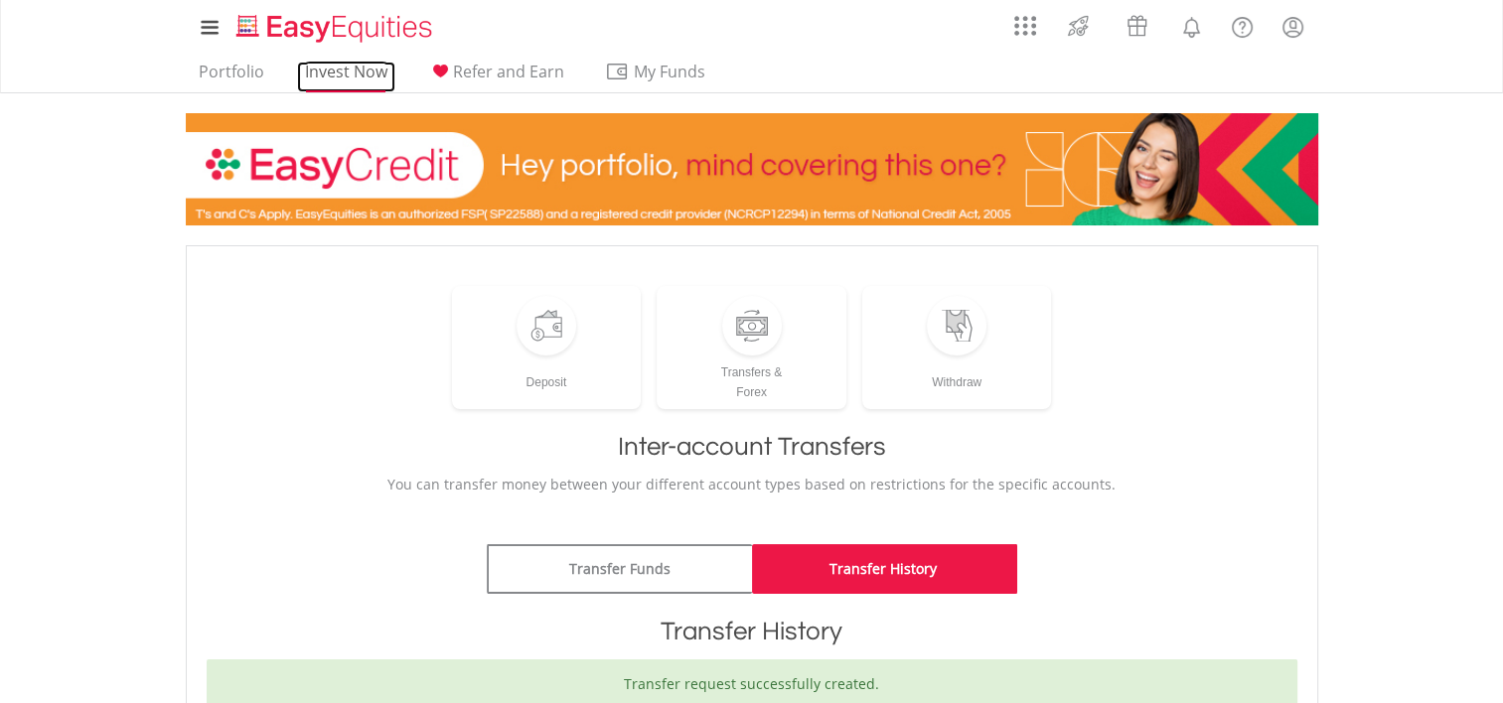
click at [318, 77] on link "Invest Now" at bounding box center [346, 77] width 98 height 31
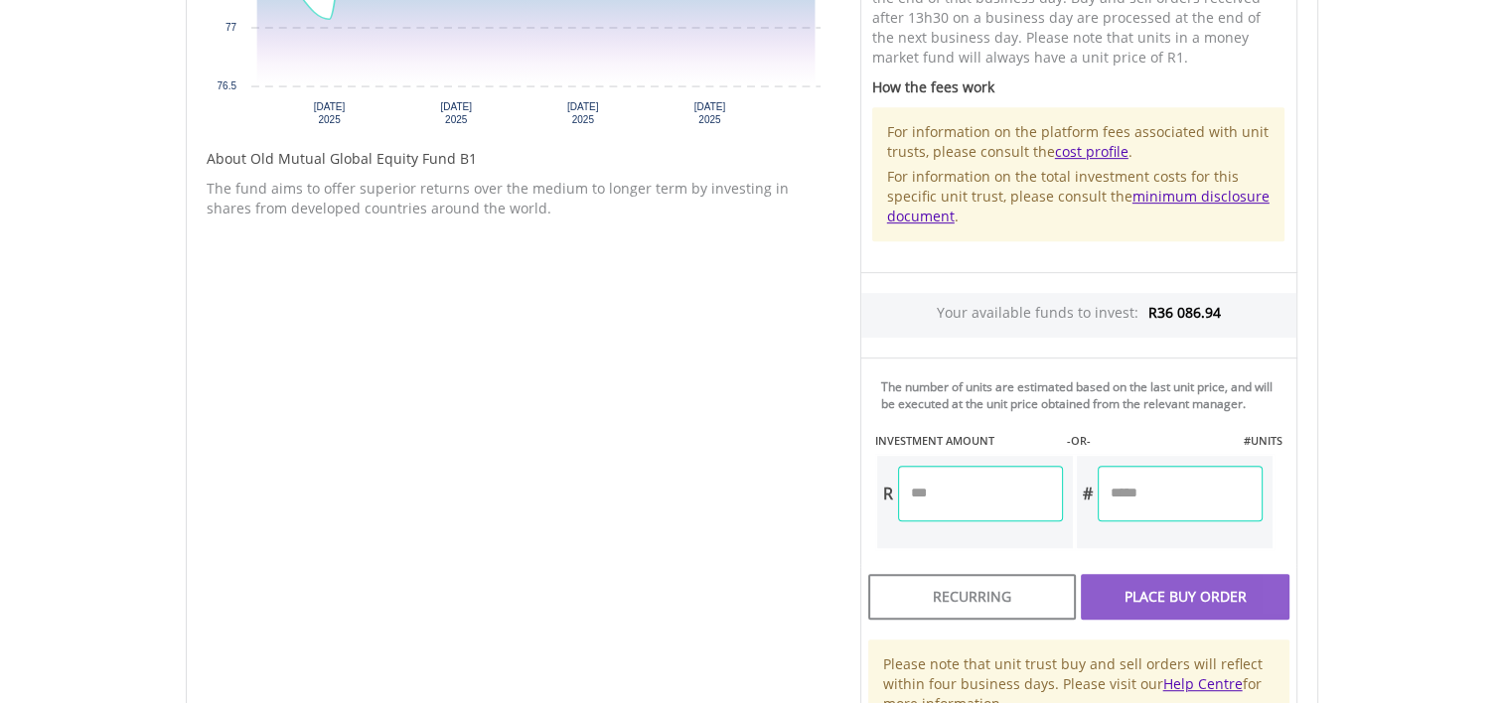
scroll to position [904, 0]
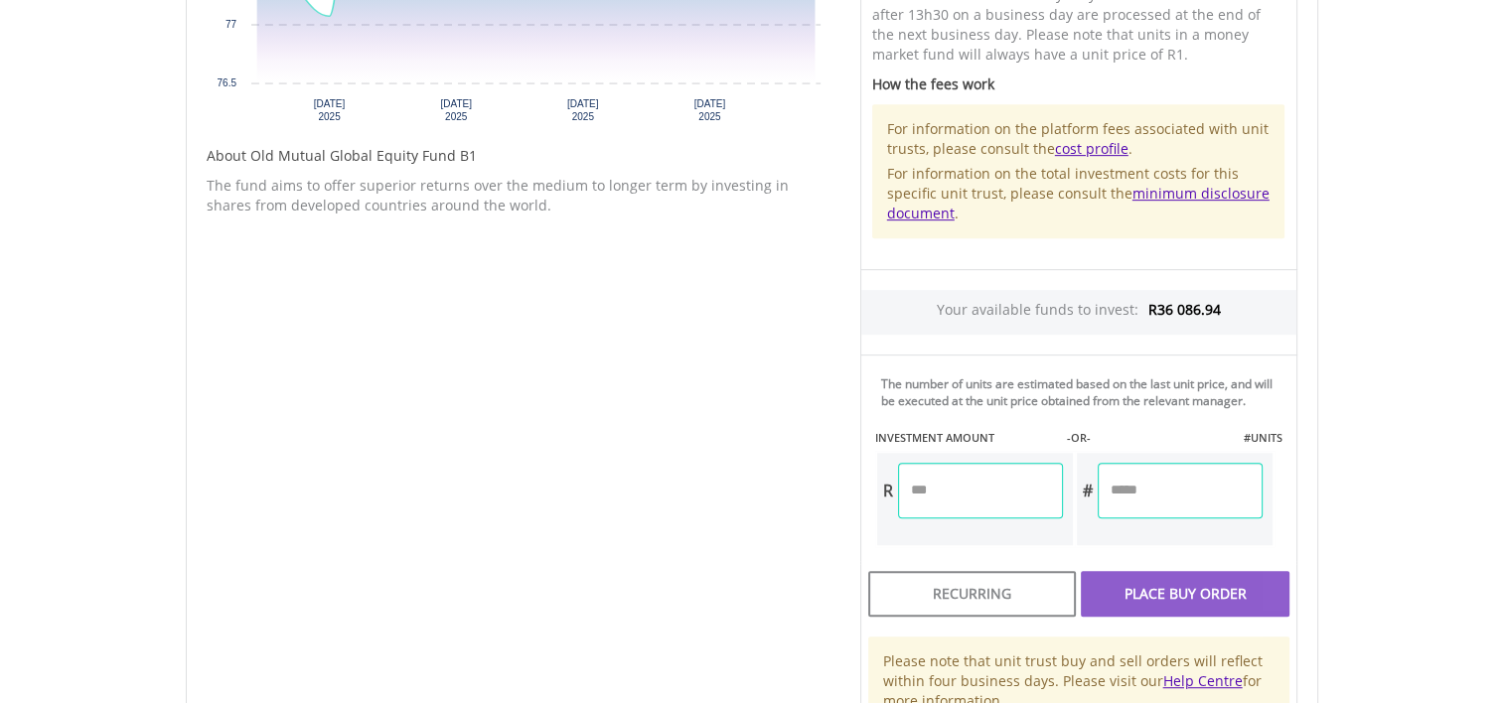
click at [902, 498] on input "number" at bounding box center [980, 491] width 165 height 56
click at [902, 498] on input "*****" at bounding box center [980, 491] width 165 height 56
type input "********"
click at [1157, 480] on div "Unit Price R78.22 How the Pricing Works Unit trusts use forward pricing. The pr…" at bounding box center [1078, 252] width 467 height 963
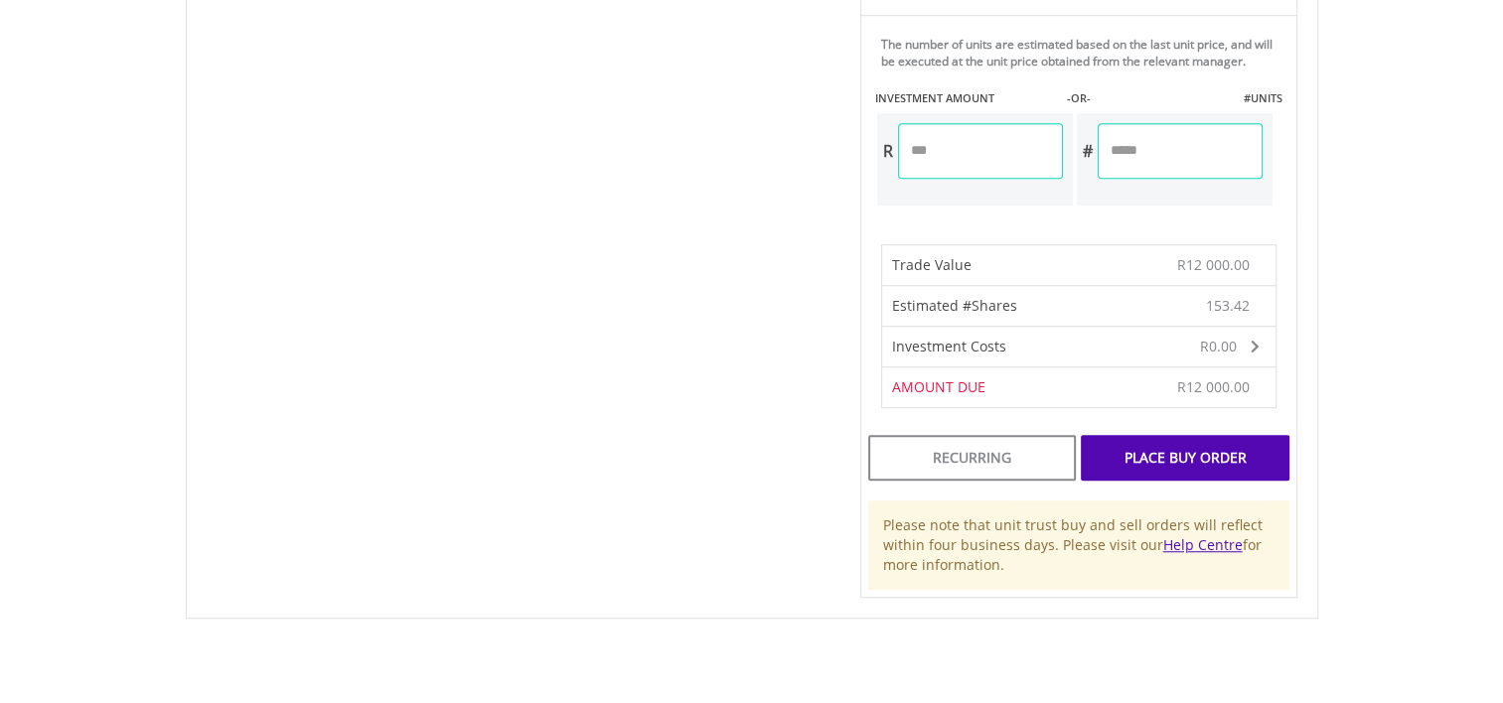
scroll to position [1247, 0]
click at [1156, 453] on div "Place Buy Order" at bounding box center [1185, 455] width 208 height 46
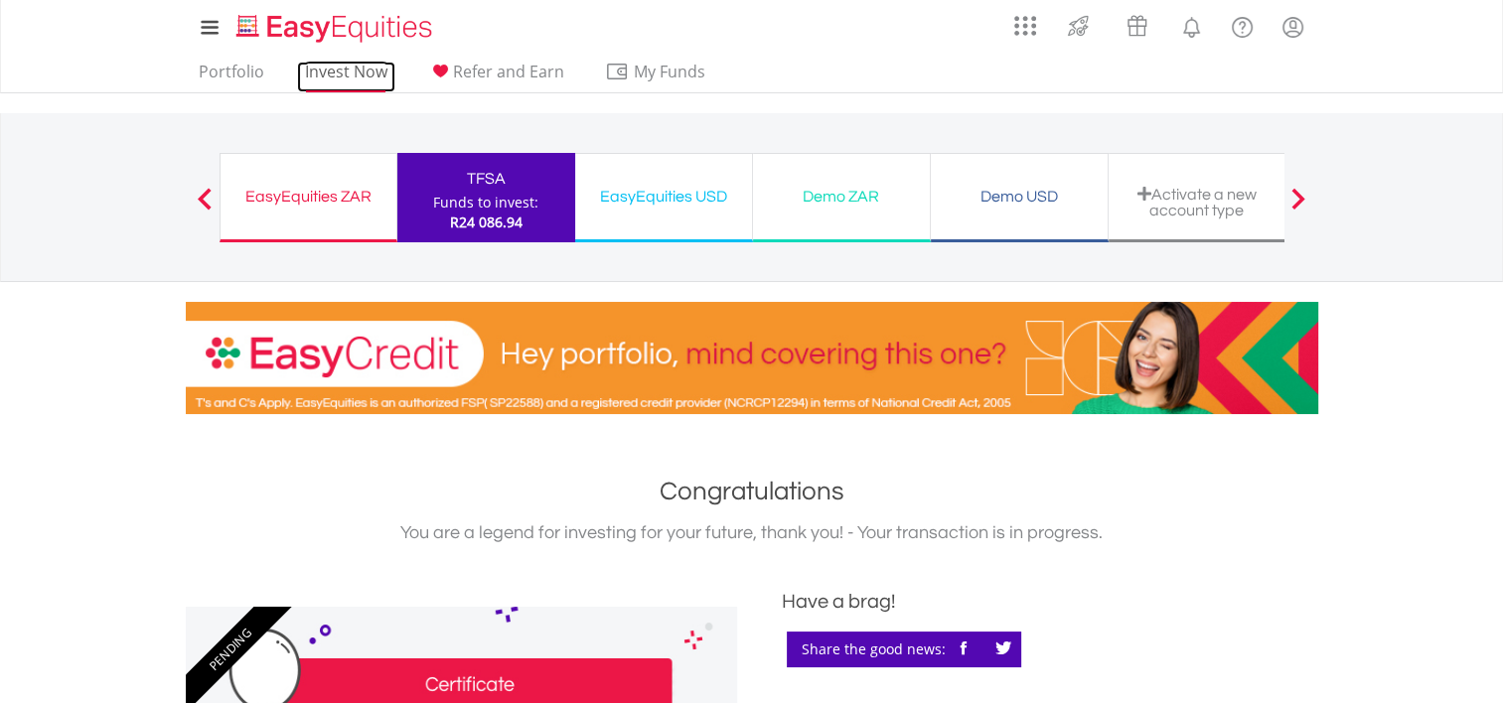
click at [365, 71] on link "Invest Now" at bounding box center [346, 77] width 98 height 31
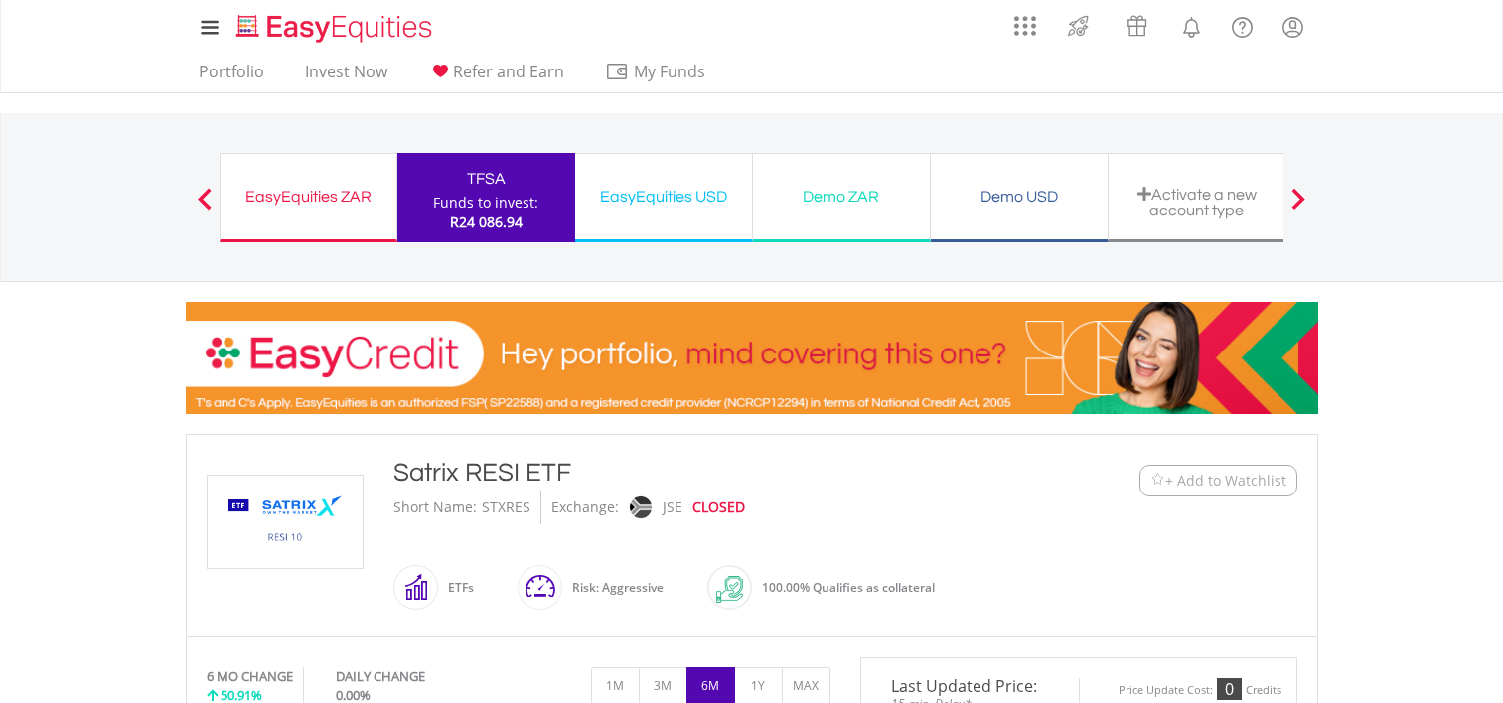
scroll to position [284, 0]
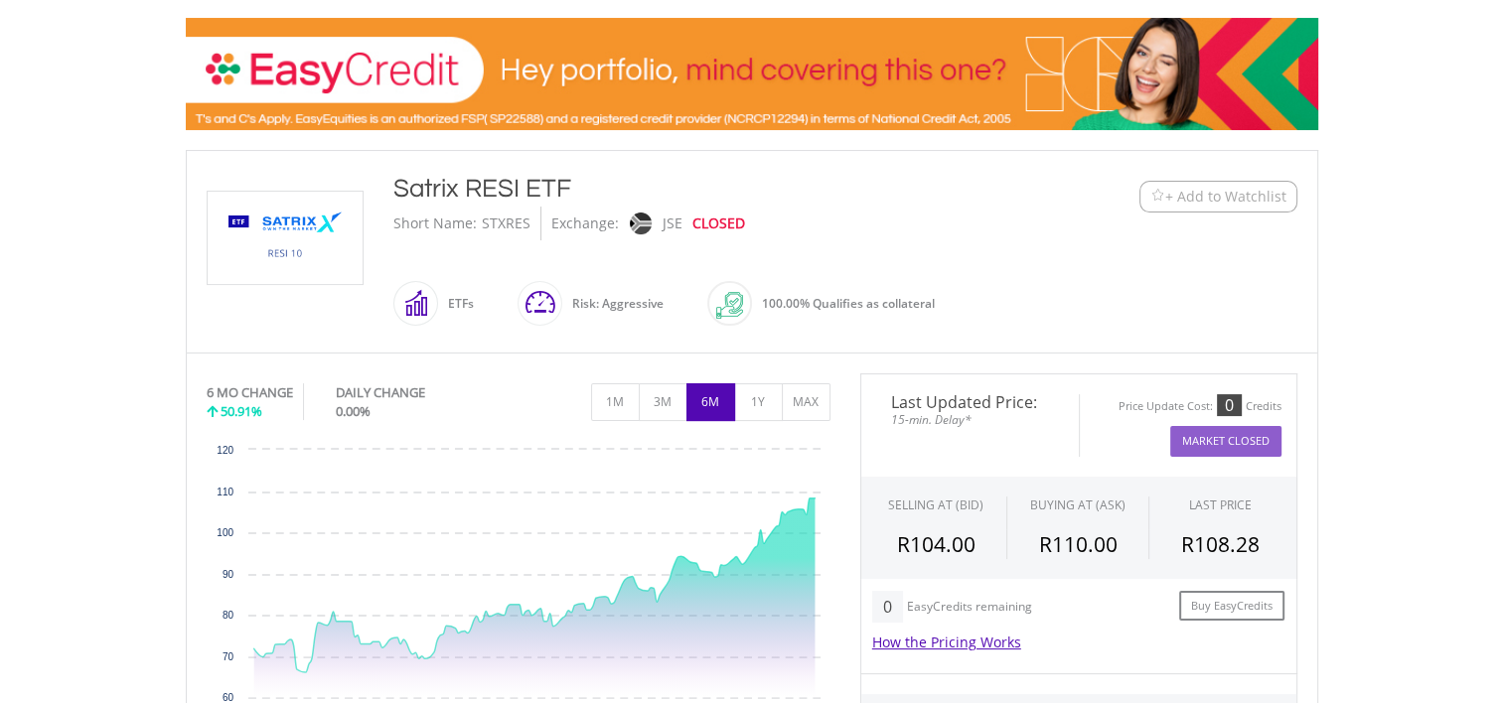
click at [750, 412] on button "1Y" at bounding box center [758, 402] width 49 height 38
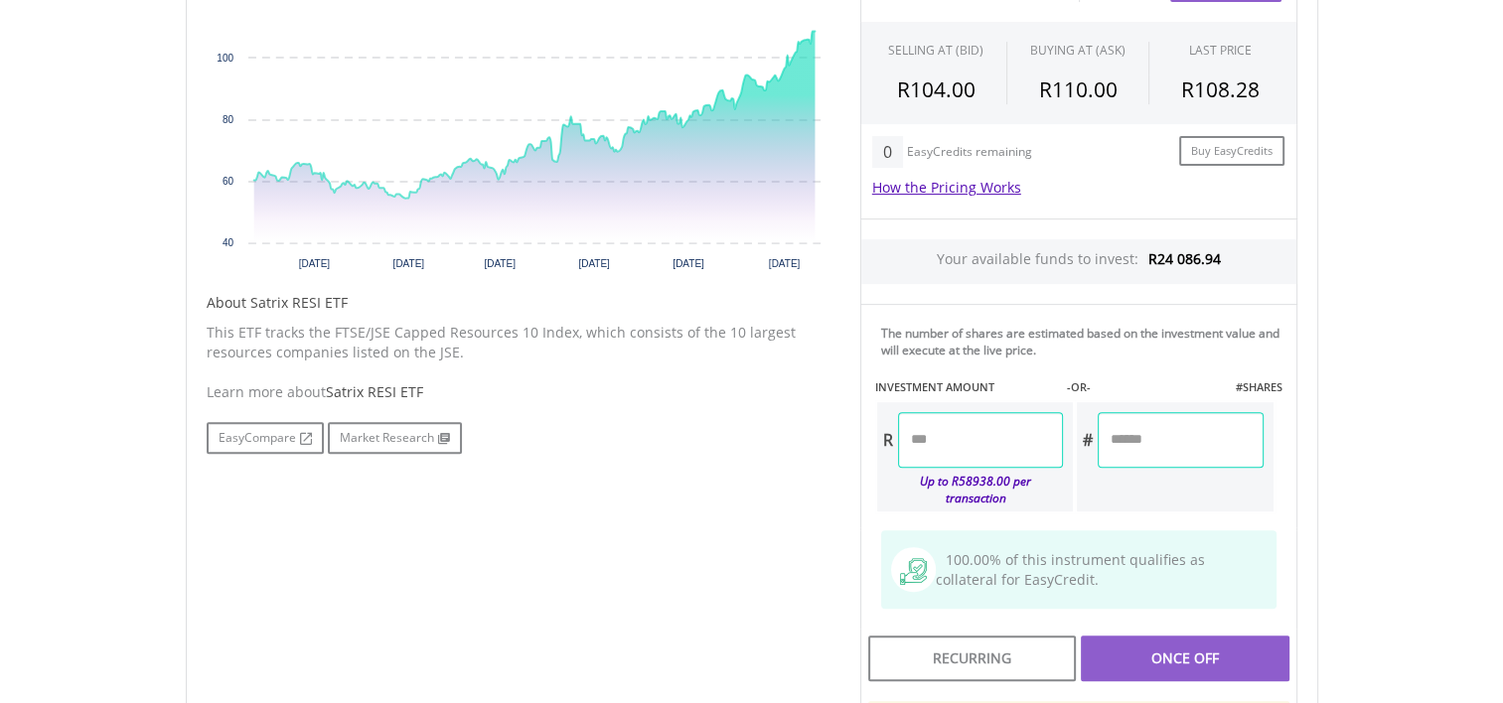
scroll to position [742, 0]
click at [932, 445] on input "number" at bounding box center [980, 437] width 165 height 56
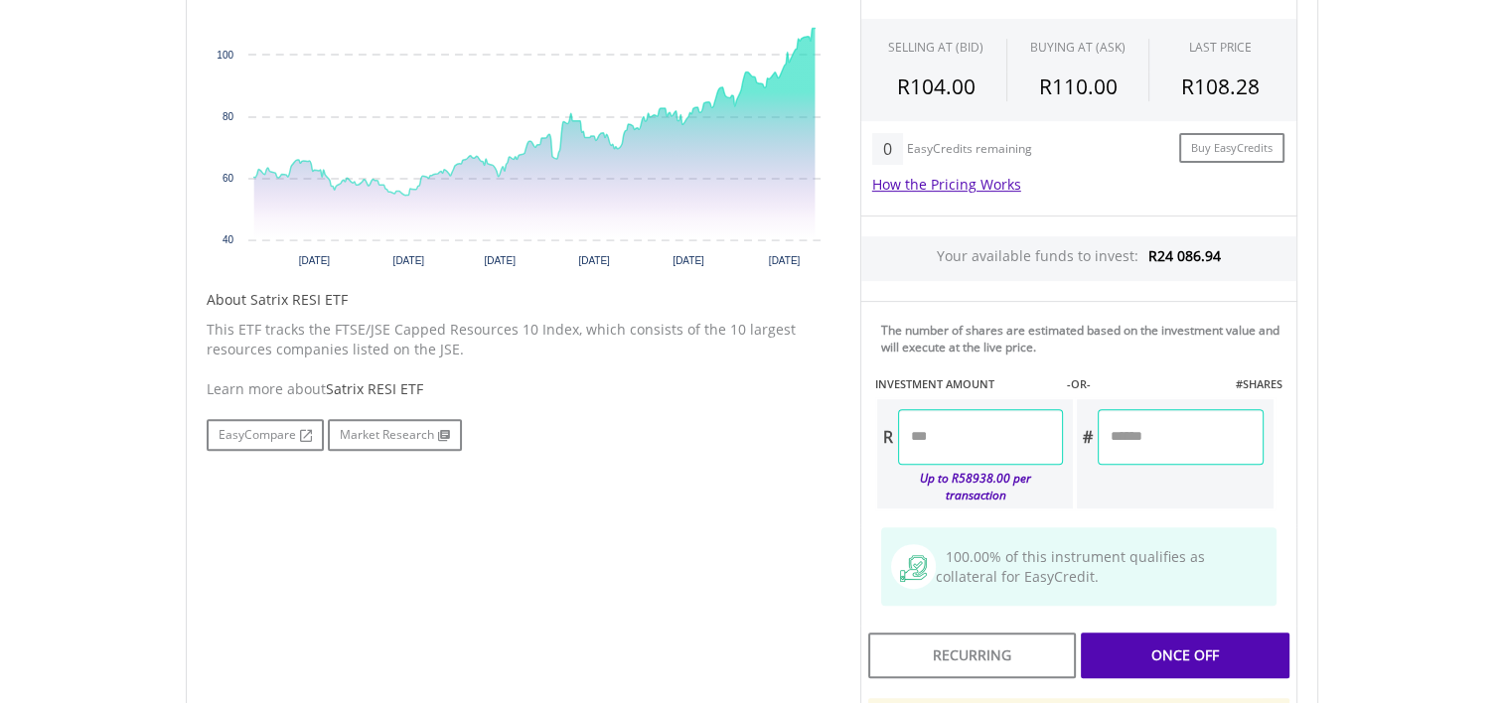
type input "********"
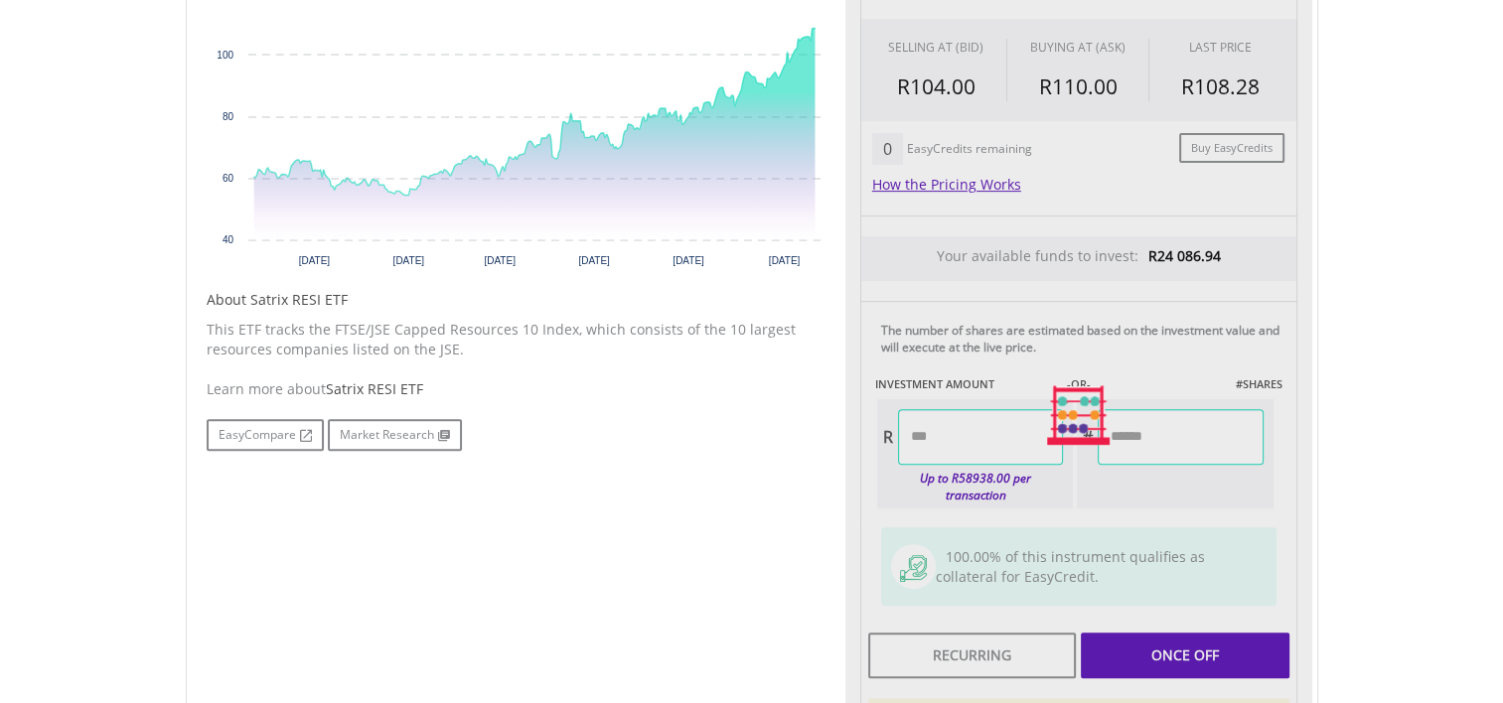
click at [1254, 455] on div "Last Updated Price: 15-min. Delay* Price Update Cost: 0 Credits Market Closed S…" at bounding box center [1078, 416] width 467 height 1000
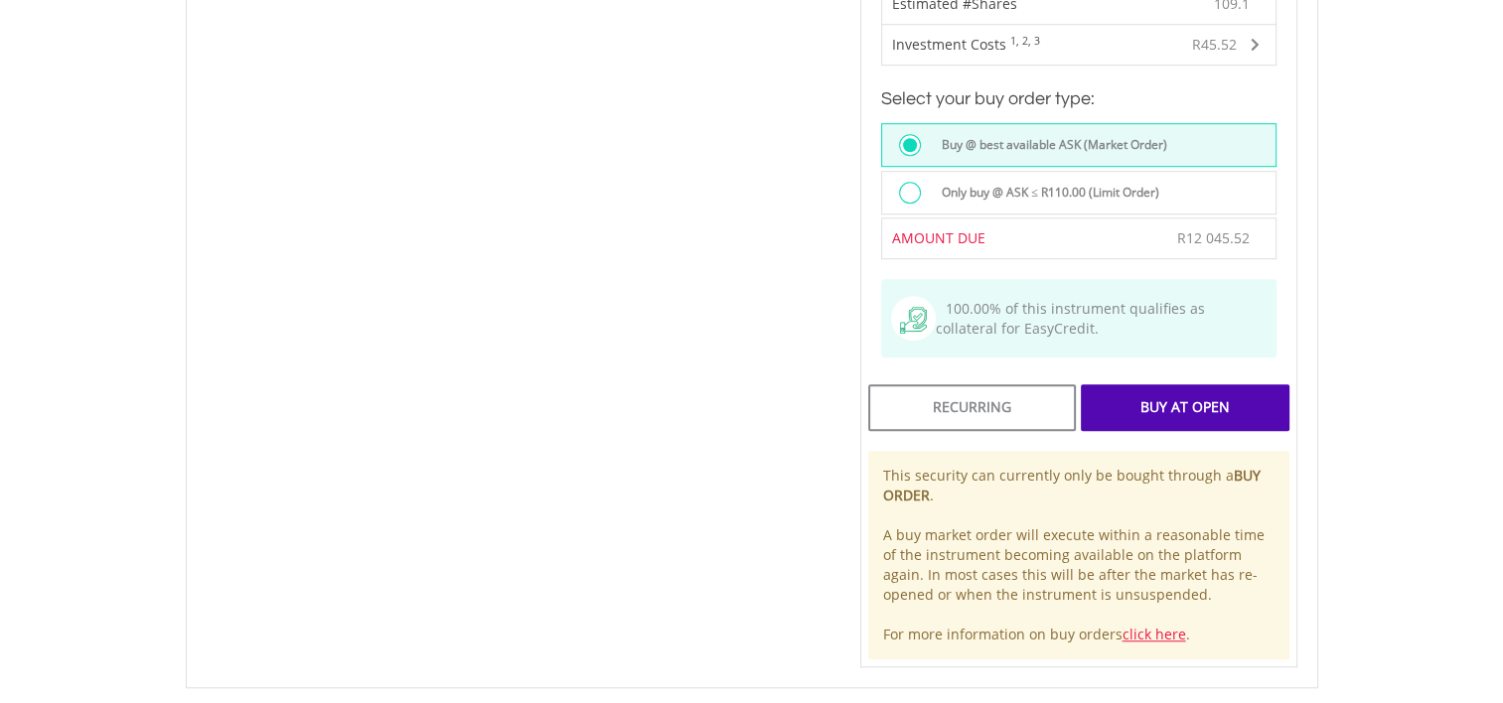
scroll to position [1357, 0]
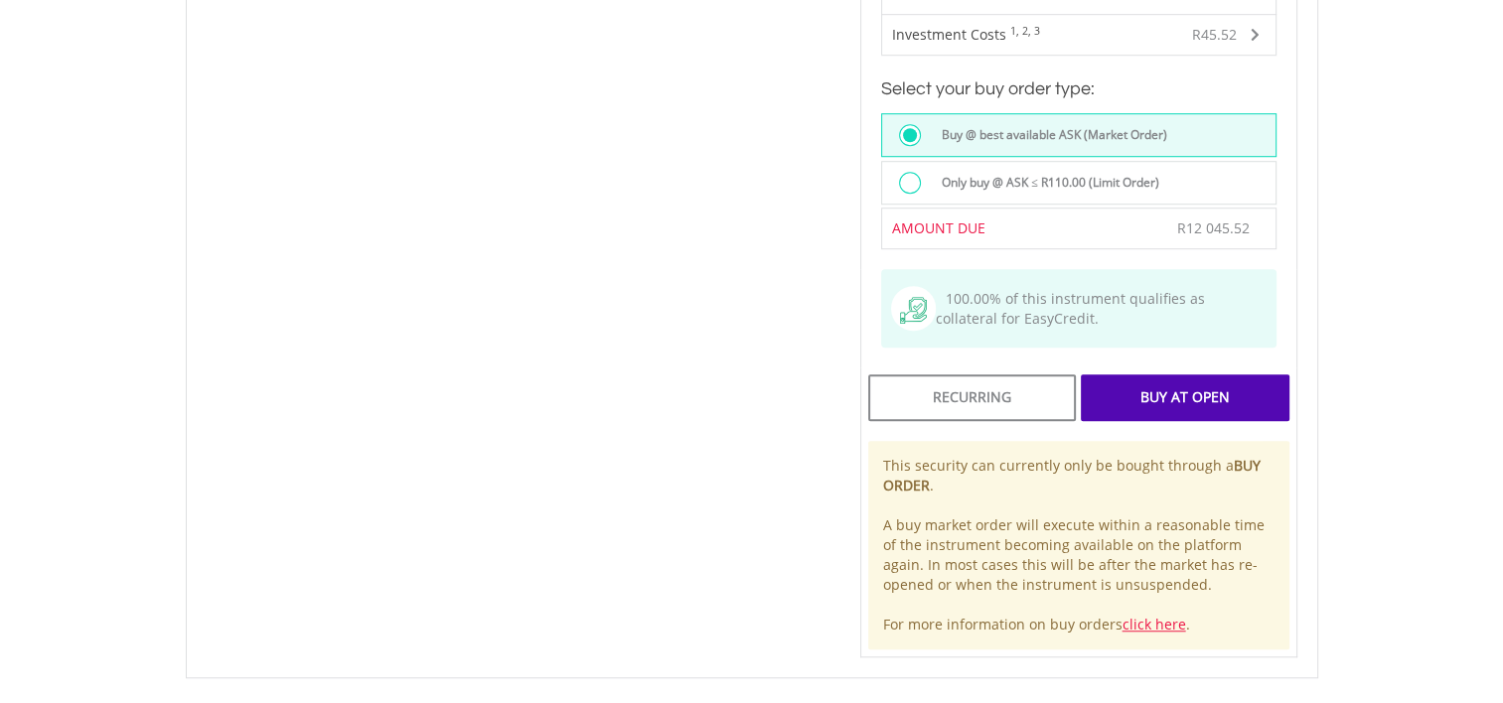
click at [1172, 383] on div "Buy At Open" at bounding box center [1185, 398] width 208 height 46
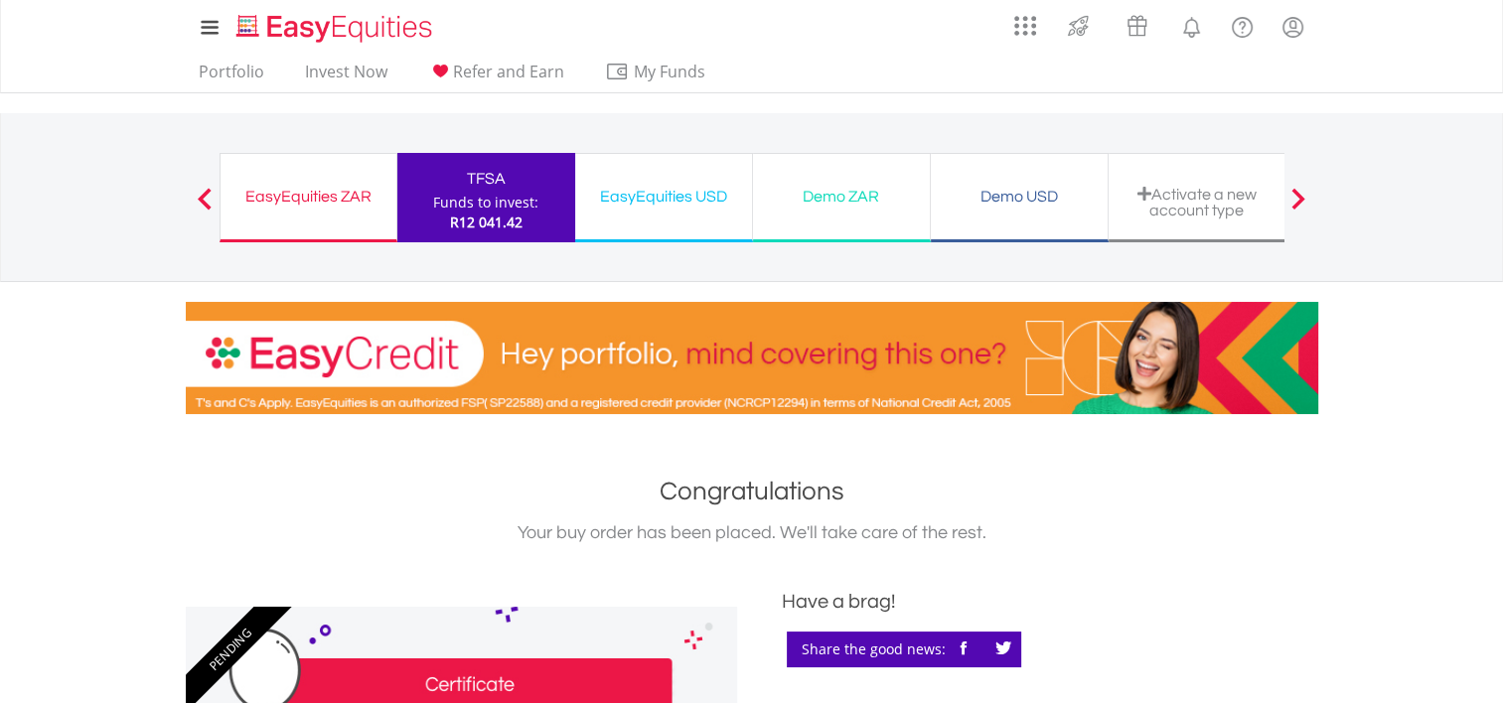
click at [513, 211] on div "Funds to invest:" at bounding box center [485, 203] width 105 height 20
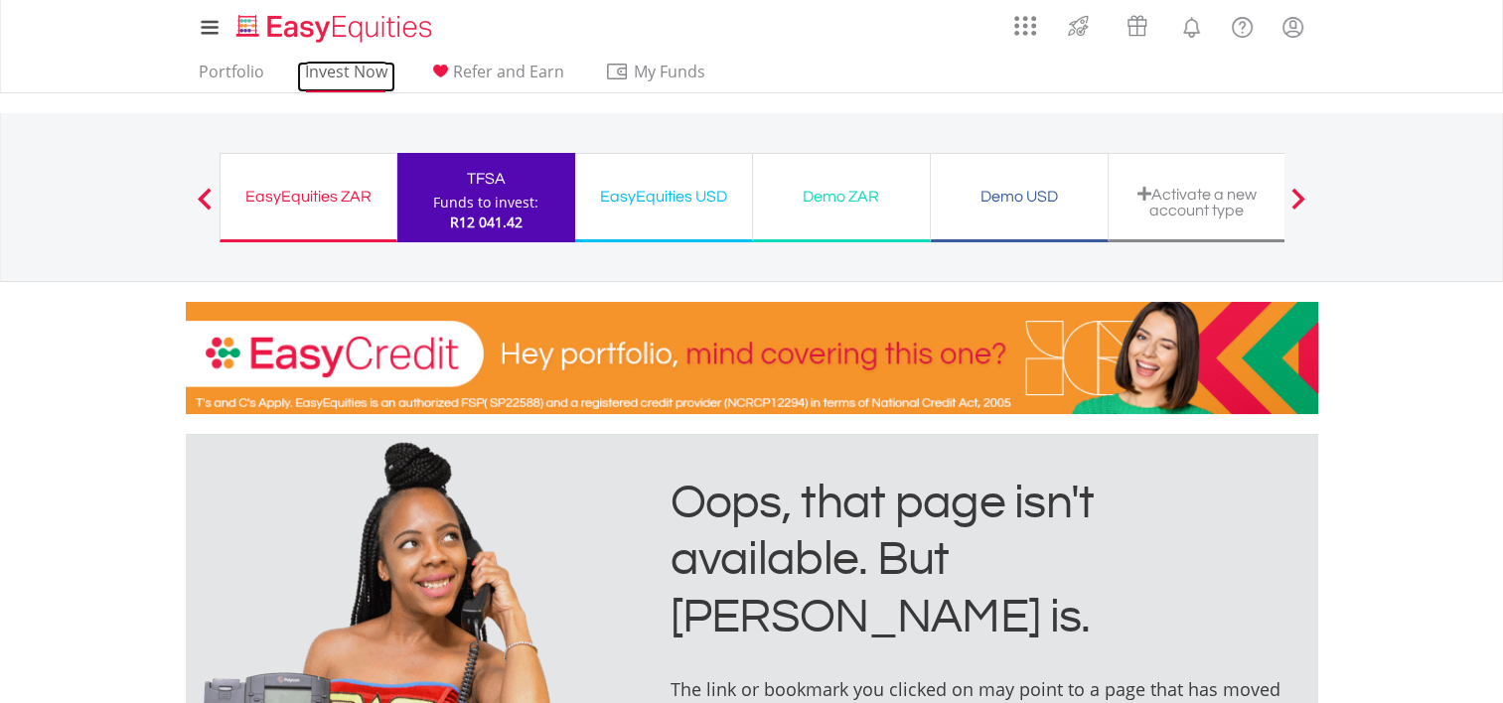
click at [330, 79] on link "Invest Now" at bounding box center [346, 77] width 98 height 31
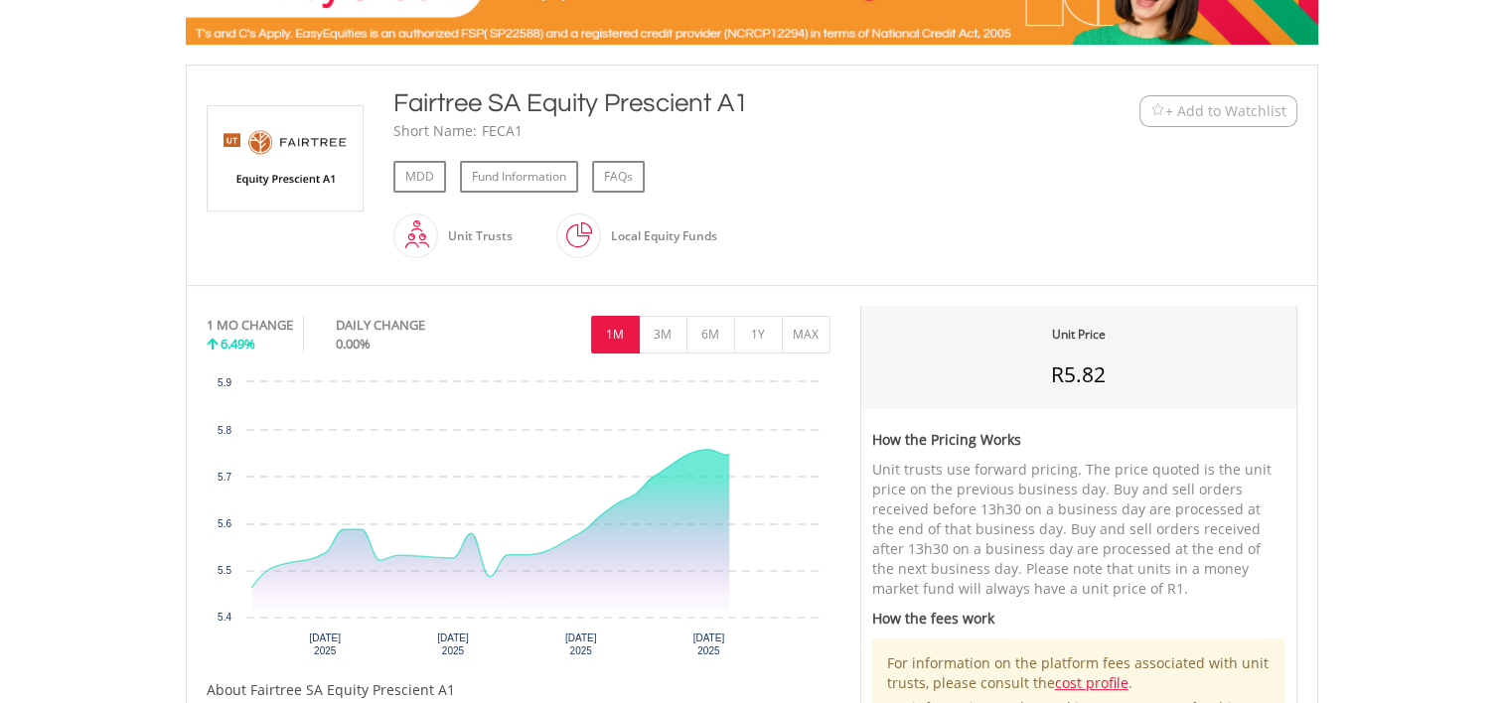
scroll to position [372, 0]
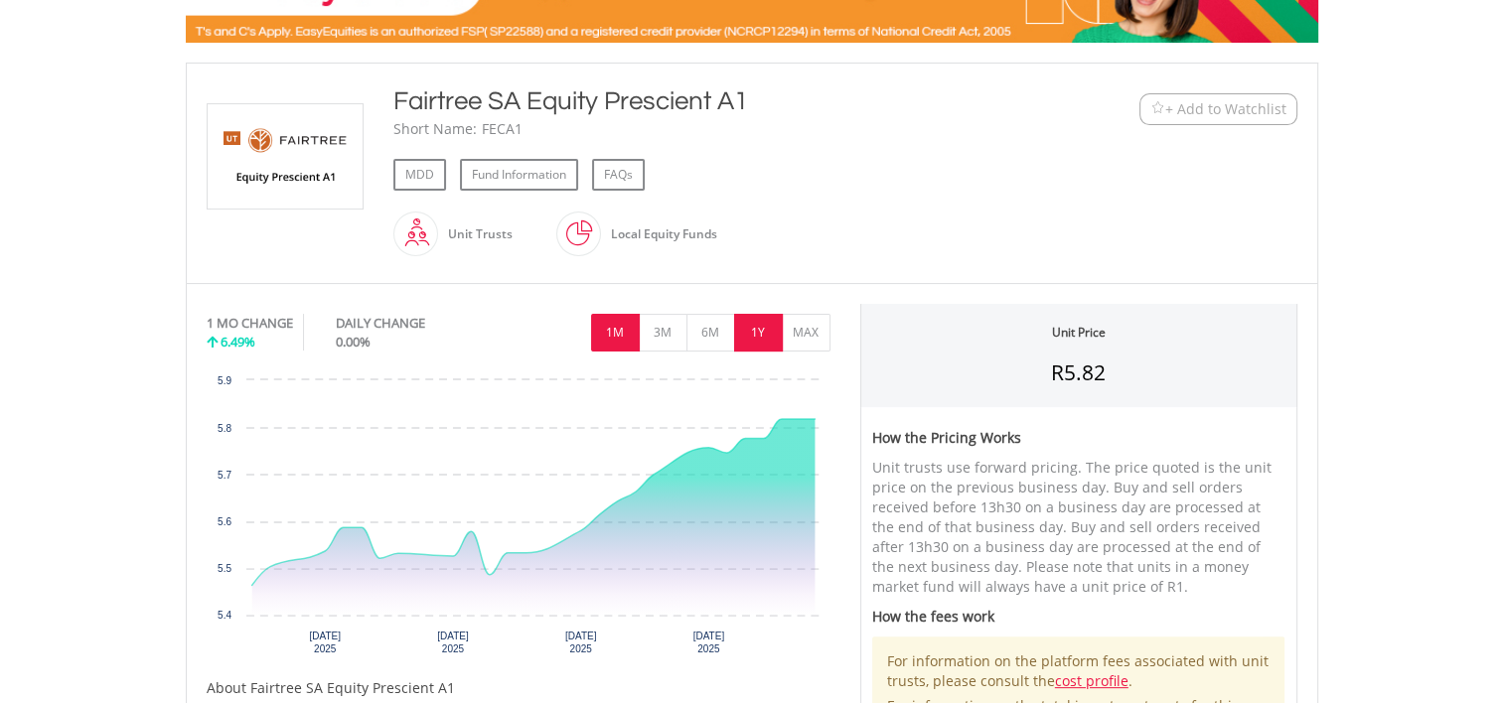
click at [750, 336] on button "1Y" at bounding box center [758, 333] width 49 height 38
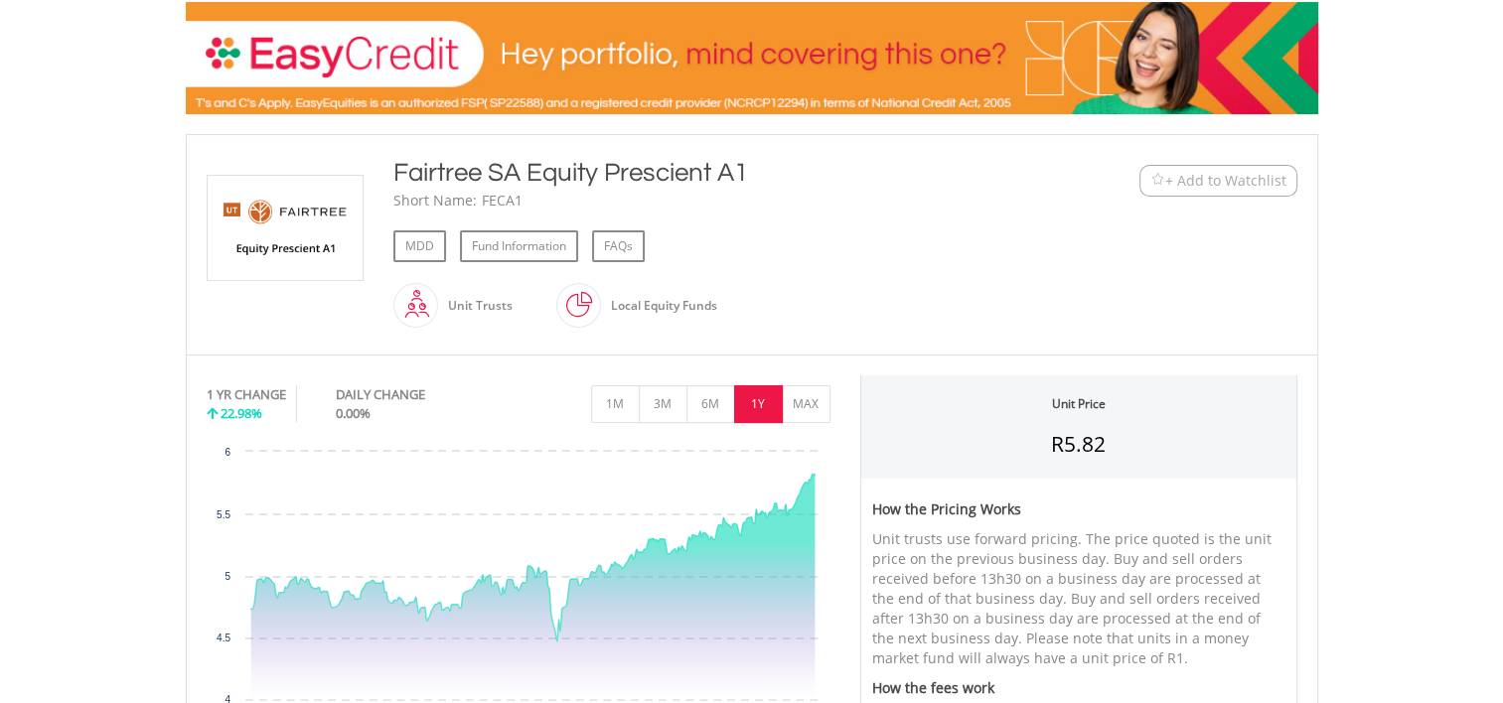
scroll to position [310, 0]
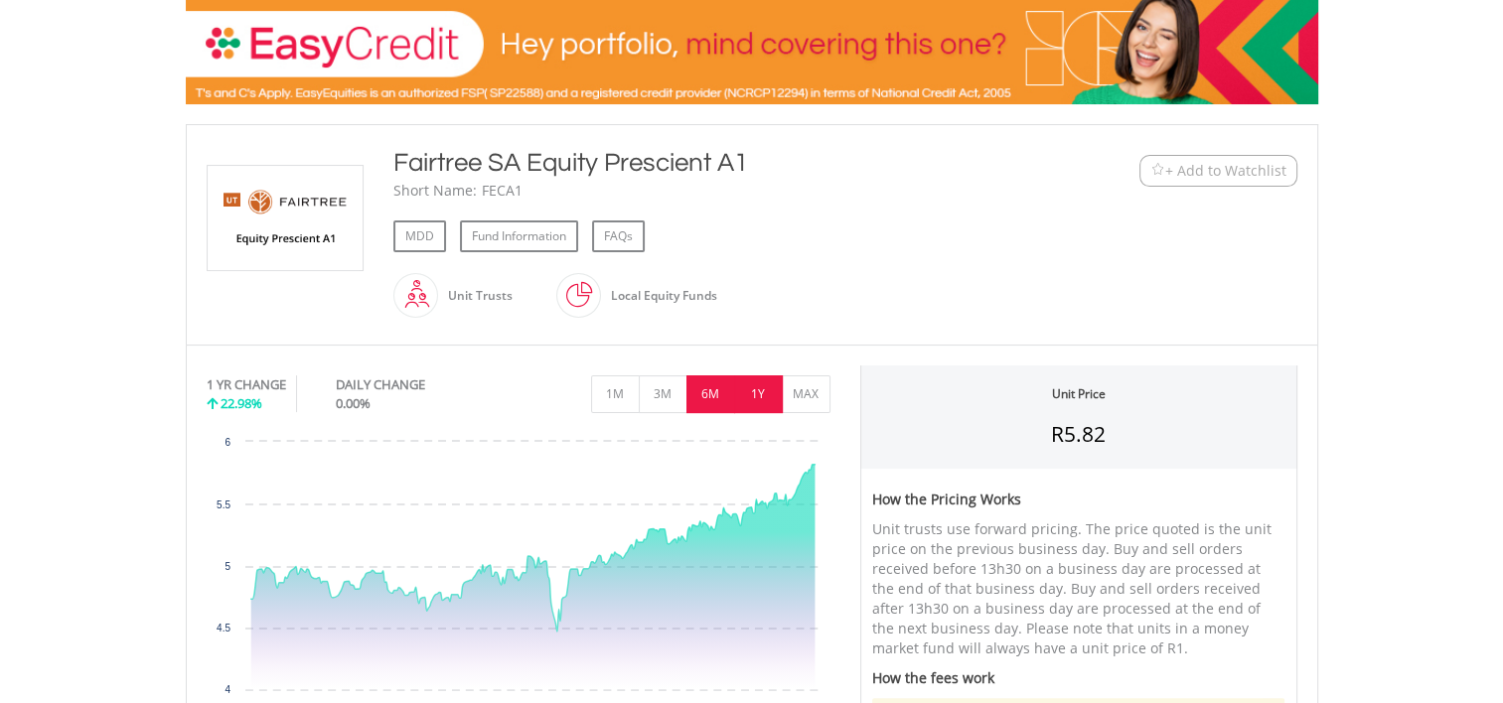
click at [717, 389] on button "6M" at bounding box center [711, 395] width 49 height 38
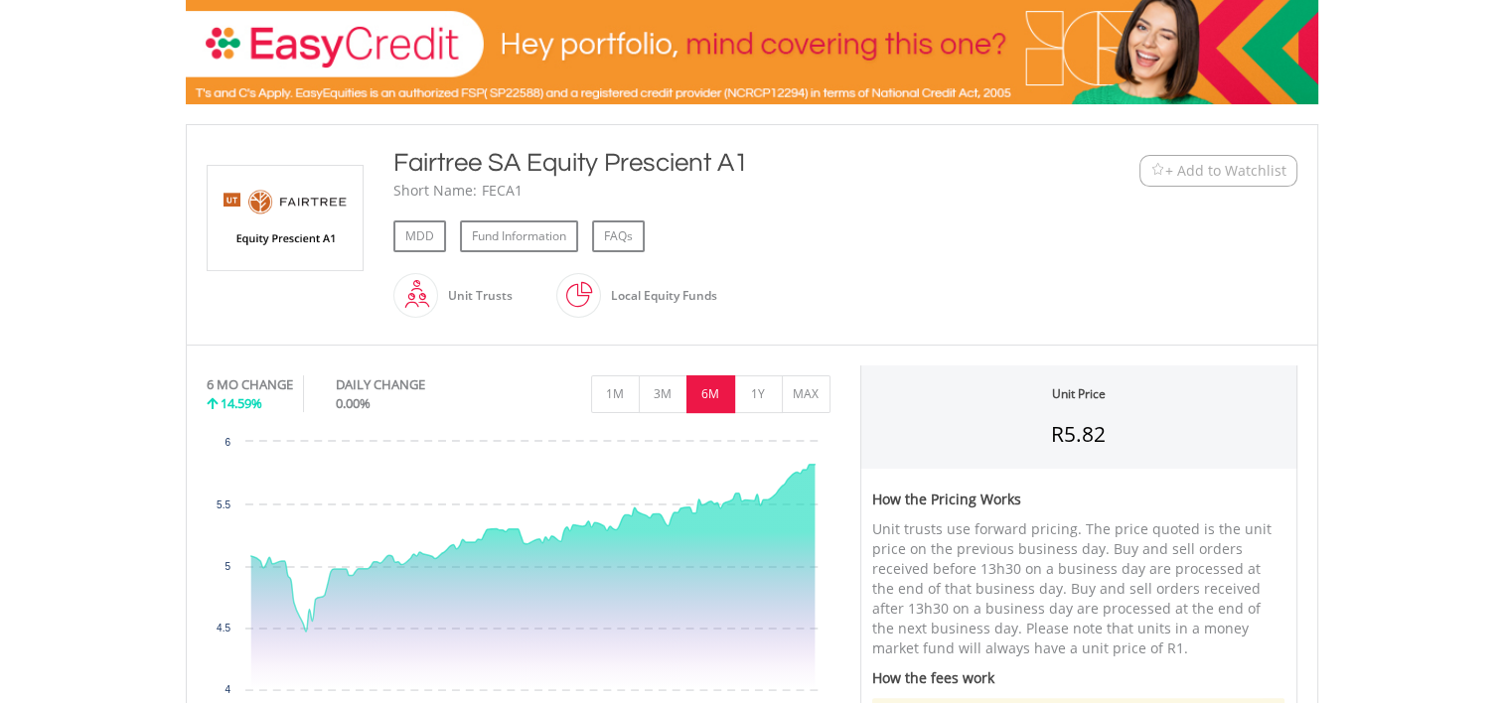
scroll to position [0, 0]
